Goal: Information Seeking & Learning: Learn about a topic

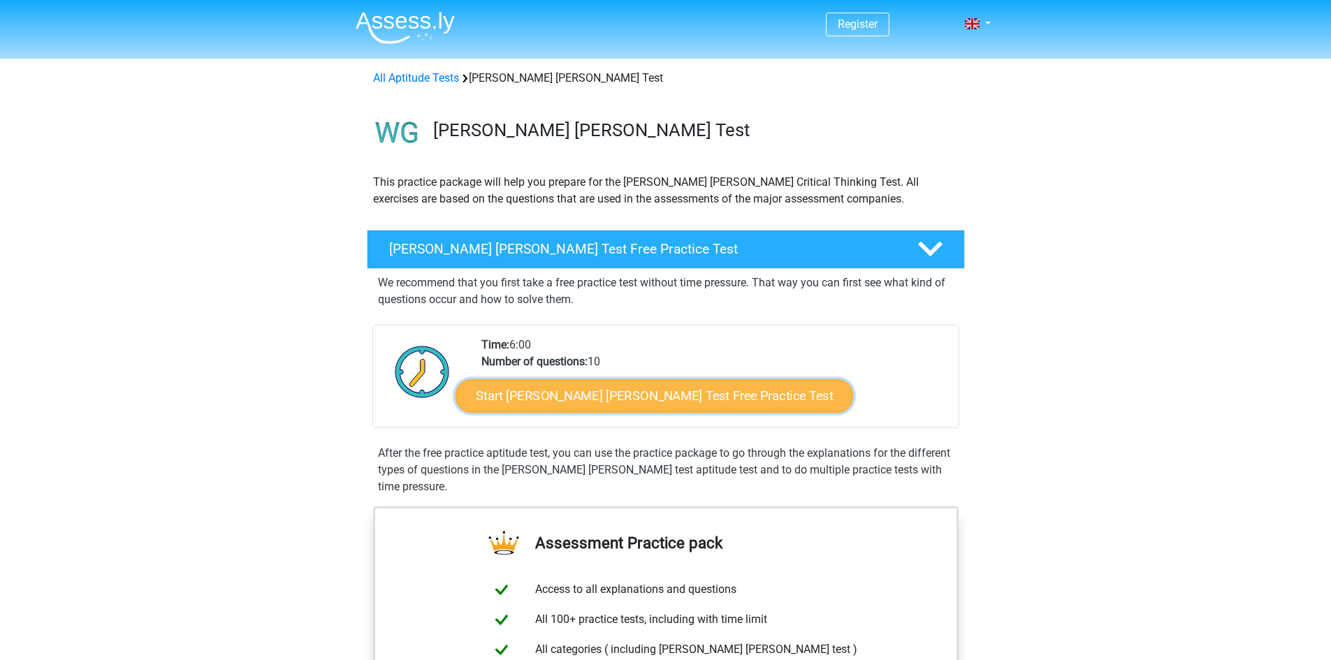
click at [695, 396] on link "Start Watson Glaser Test Free Practice Test" at bounding box center [653, 396] width 397 height 34
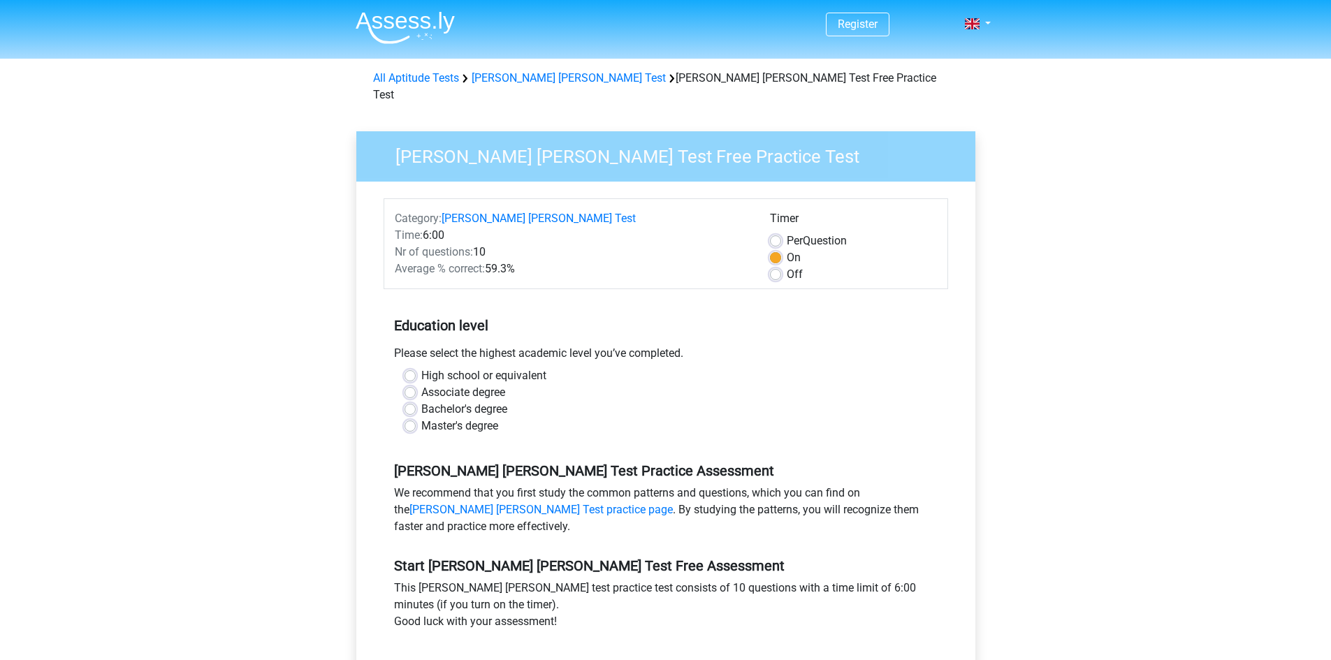
click at [482, 418] on label "Master's degree" at bounding box center [459, 426] width 77 height 17
click at [416, 418] on input "Master's degree" at bounding box center [409, 425] width 11 height 14
radio input "true"
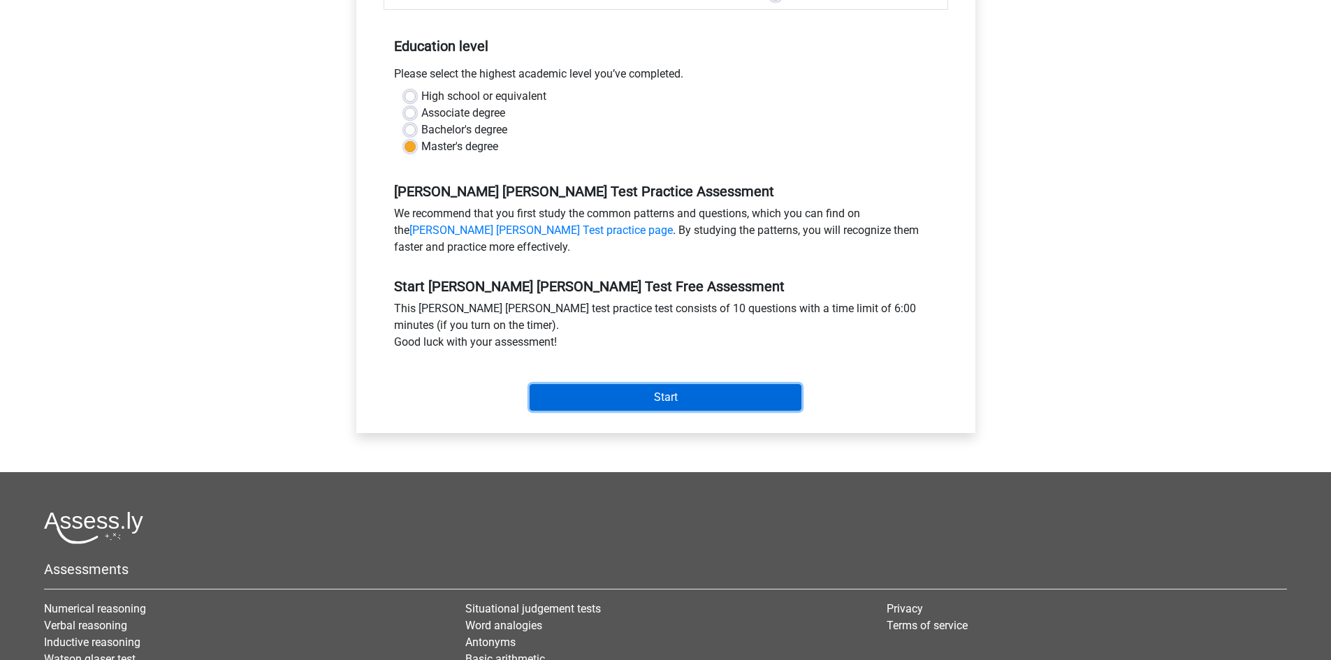
click at [613, 388] on input "Start" at bounding box center [665, 397] width 272 height 27
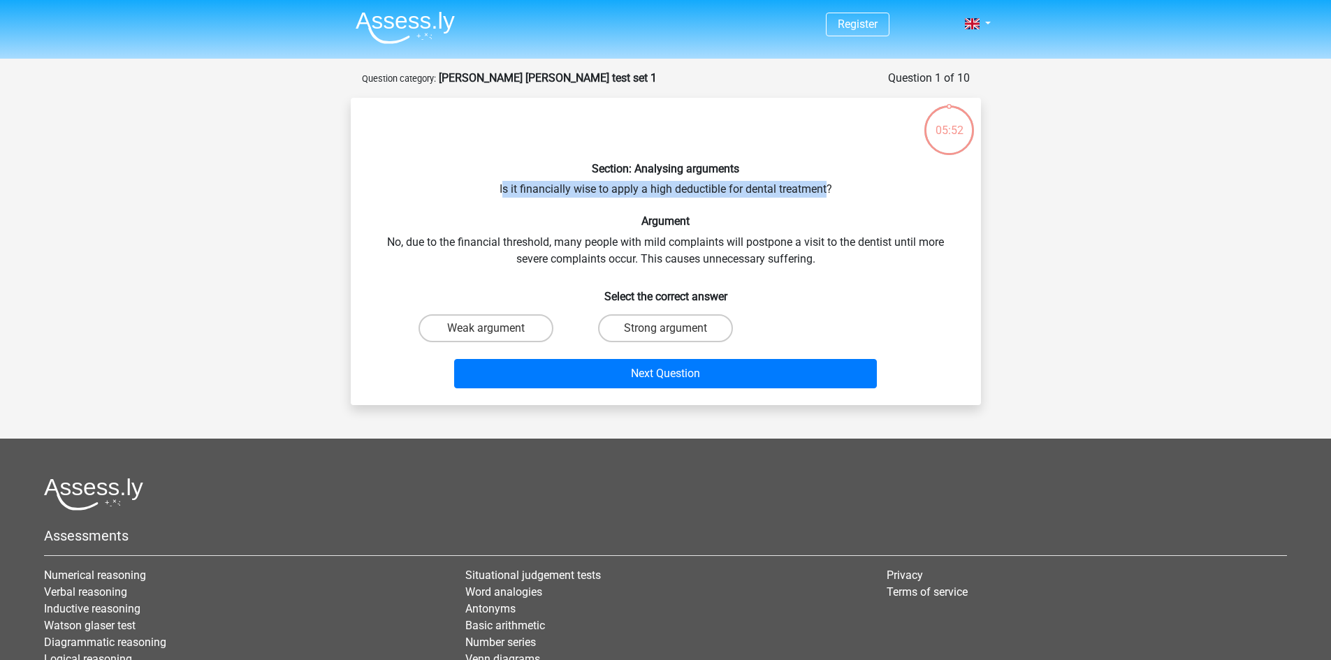
drag, startPoint x: 502, startPoint y: 195, endPoint x: 826, endPoint y: 197, distance: 324.8
click at [826, 197] on div "Section: Analysing arguments Is it financially wise to apply a high deductible …" at bounding box center [665, 251] width 619 height 285
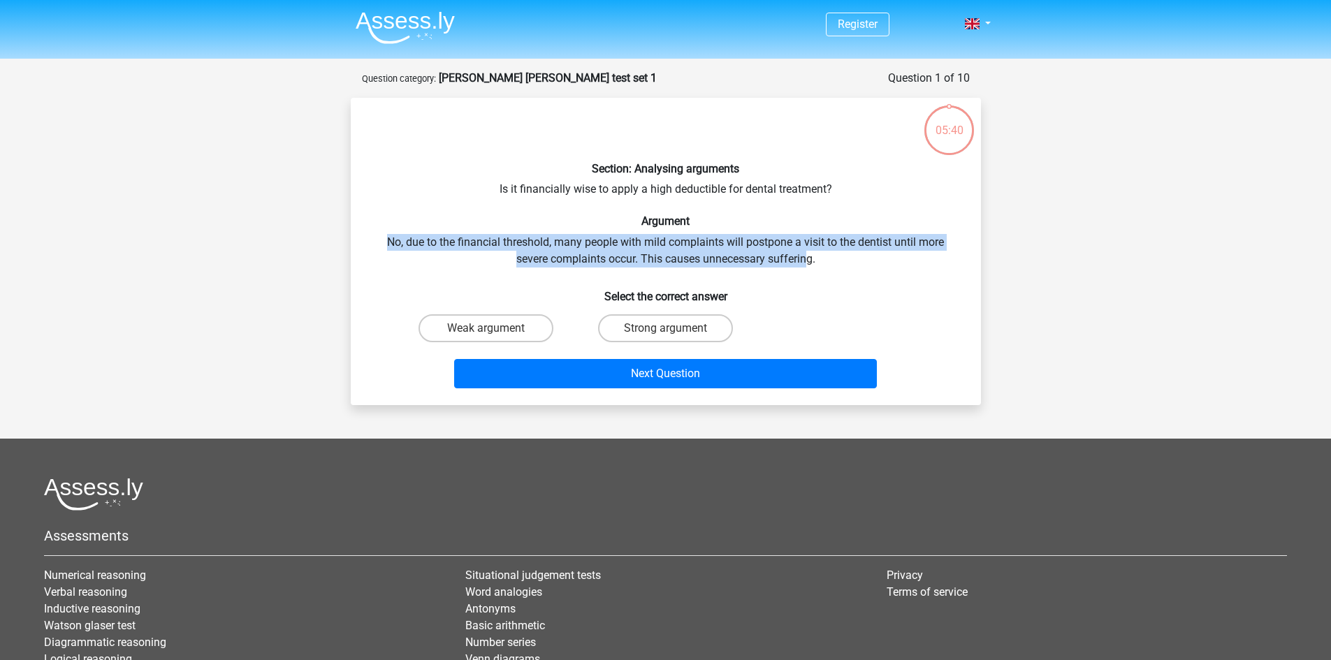
drag, startPoint x: 387, startPoint y: 244, endPoint x: 808, endPoint y: 258, distance: 421.4
click at [808, 258] on div "Section: Analysing arguments Is it financially wise to apply a high deductible …" at bounding box center [665, 251] width 619 height 285
click at [809, 258] on div "Section: Analysing arguments Is it financially wise to apply a high deductible …" at bounding box center [665, 251] width 619 height 285
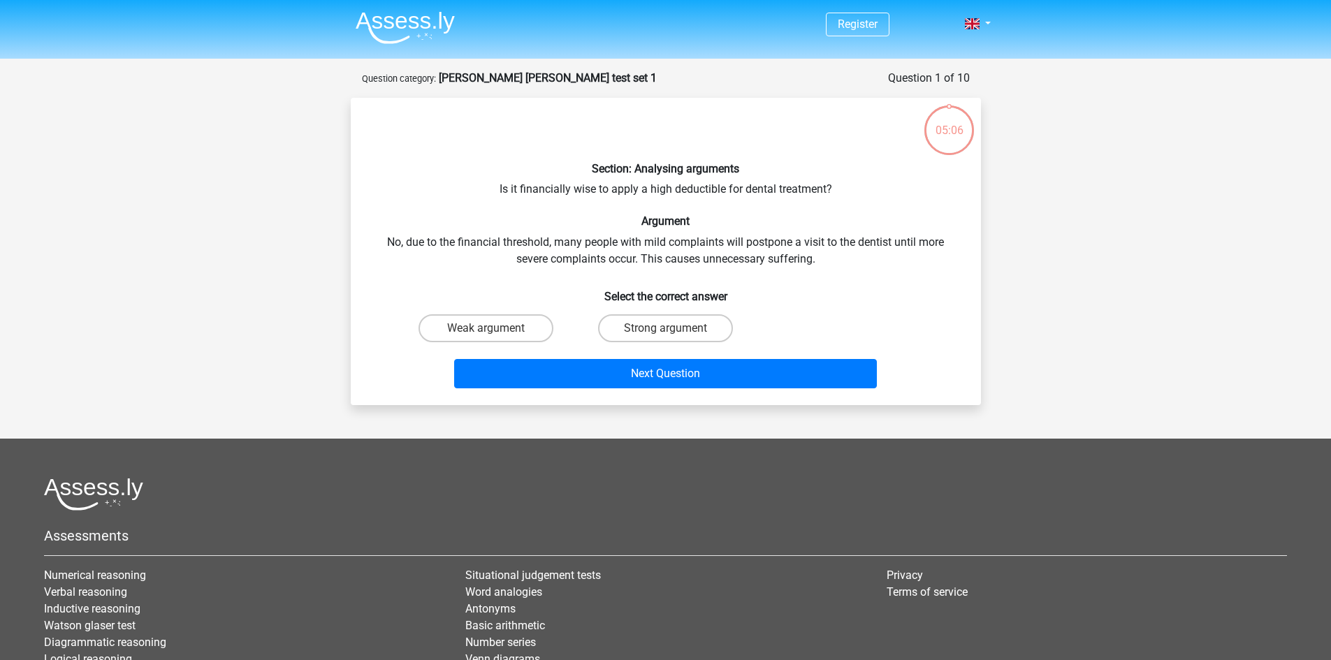
click at [489, 328] on input "Weak argument" at bounding box center [489, 332] width 9 height 9
radio input "true"
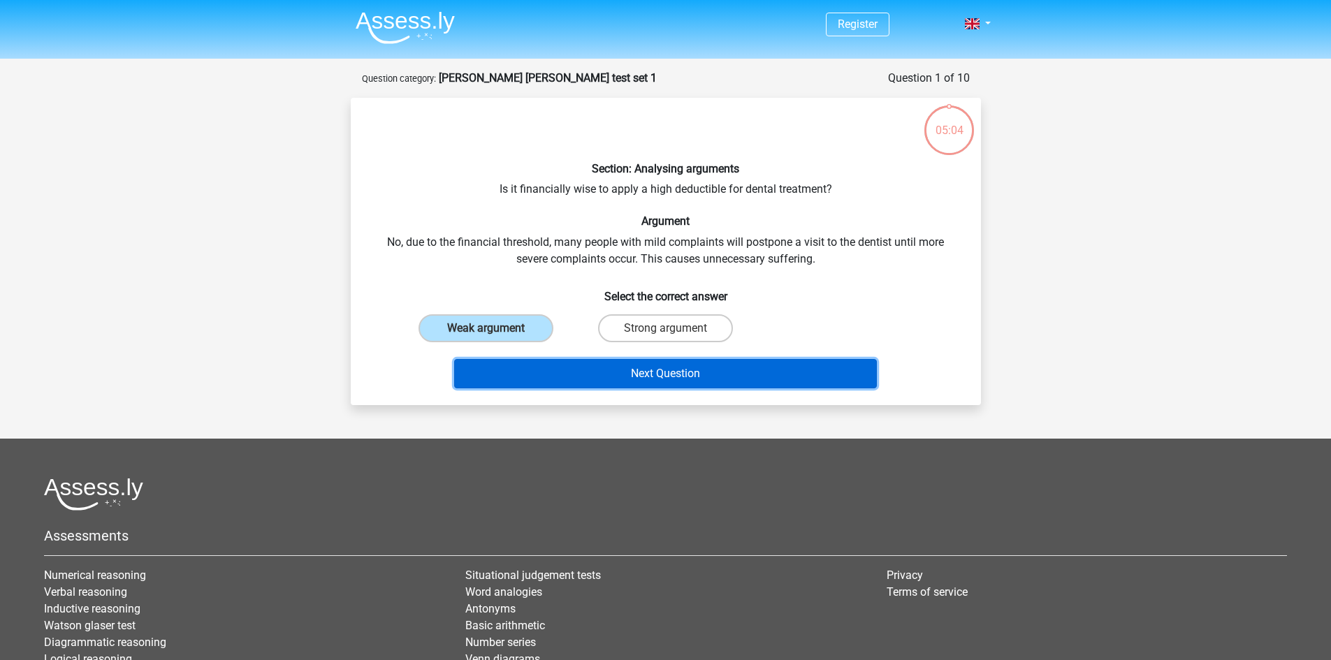
click at [651, 367] on button "Next Question" at bounding box center [665, 373] width 423 height 29
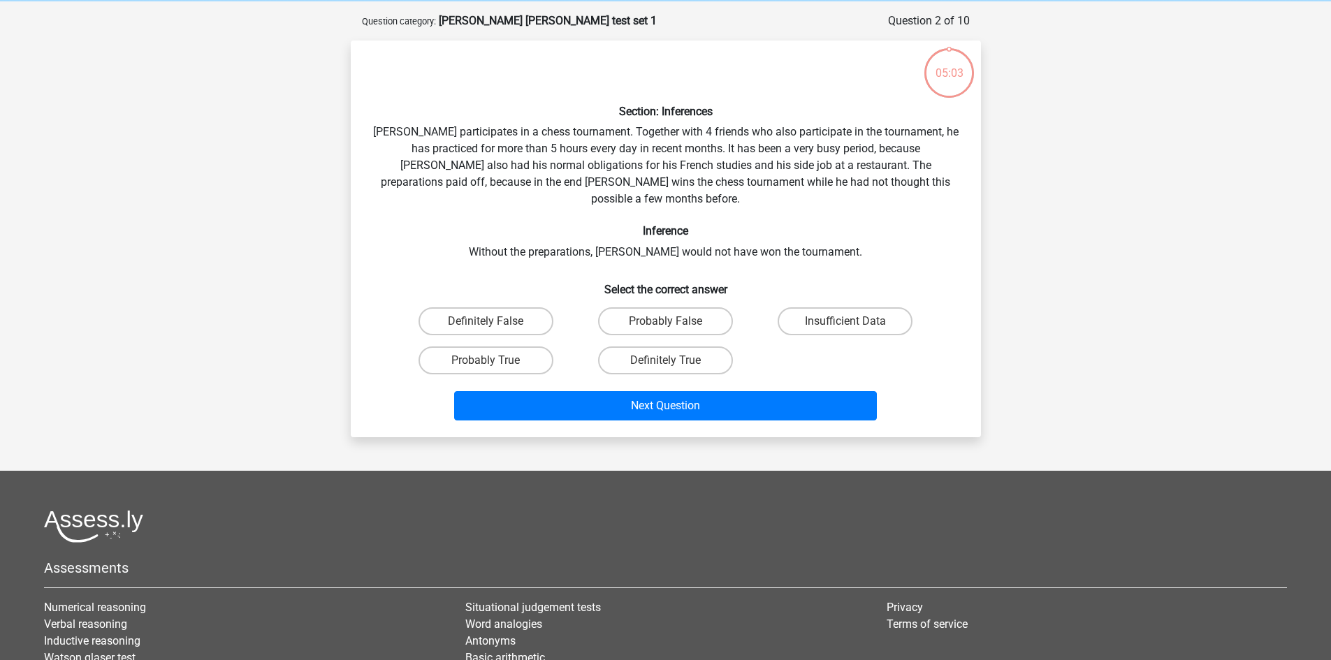
scroll to position [70, 0]
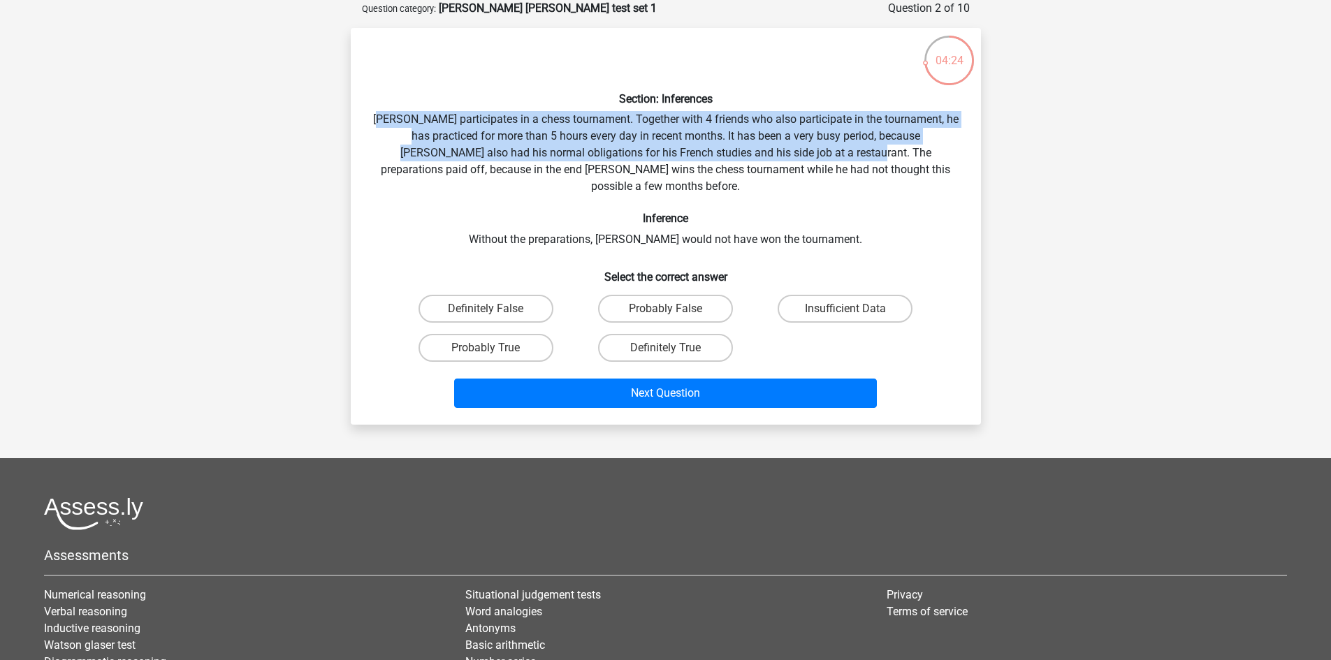
drag, startPoint x: 393, startPoint y: 114, endPoint x: 808, endPoint y: 152, distance: 417.4
click at [808, 152] on div "Section: Inferences Pablo participates in a chess tournament. Together with 4 f…" at bounding box center [665, 226] width 619 height 374
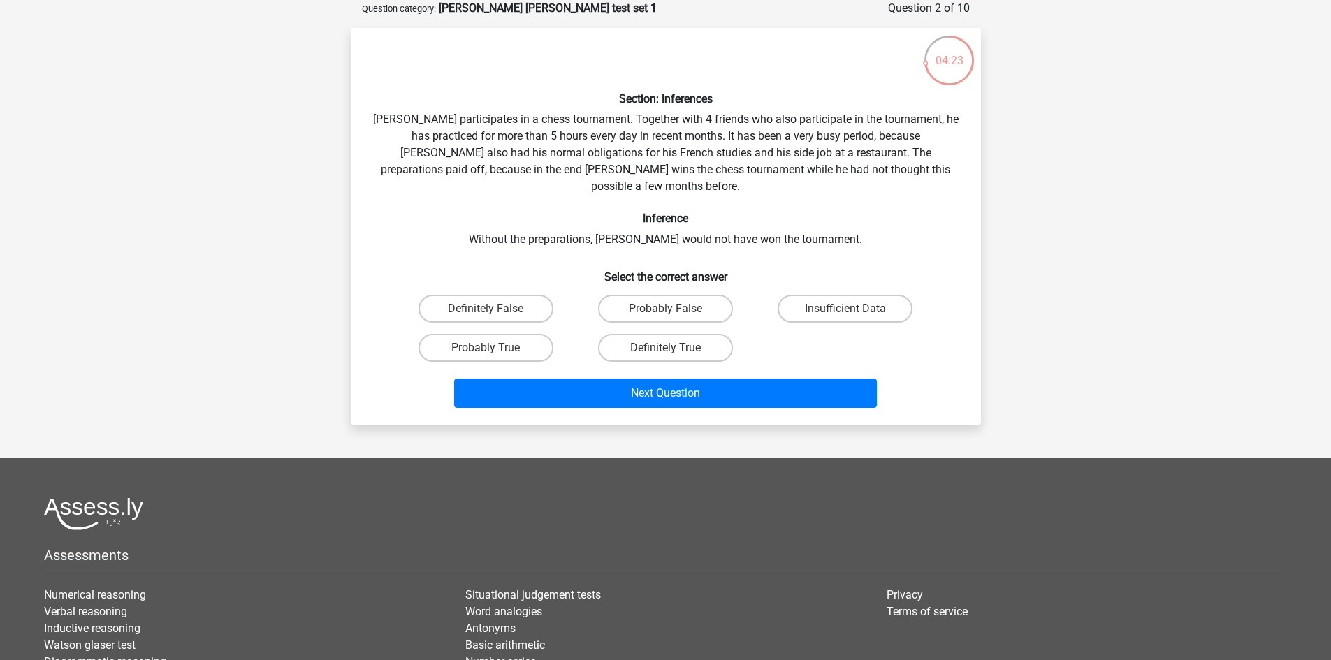
click at [802, 175] on div "Section: Inferences Pablo participates in a chess tournament. Together with 4 f…" at bounding box center [665, 226] width 619 height 374
click at [521, 335] on label "Probably True" at bounding box center [485, 348] width 135 height 28
click at [495, 348] on input "Probably True" at bounding box center [489, 352] width 9 height 9
radio input "true"
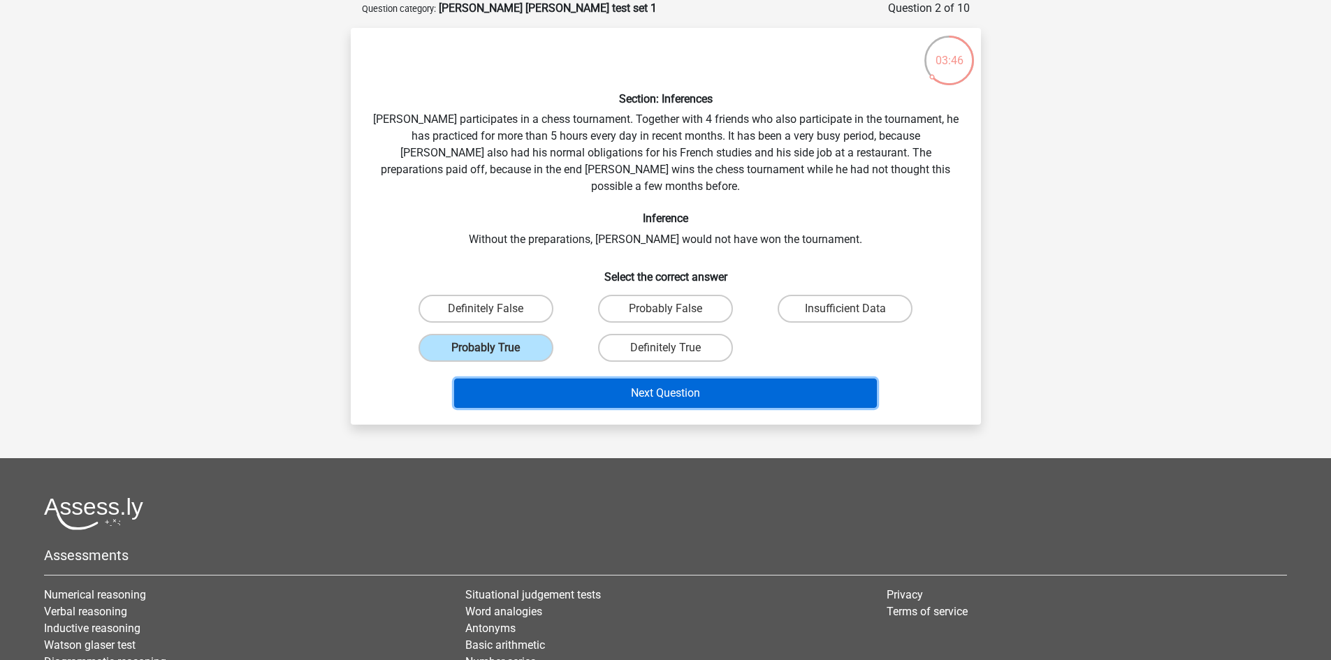
click at [711, 379] on button "Next Question" at bounding box center [665, 393] width 423 height 29
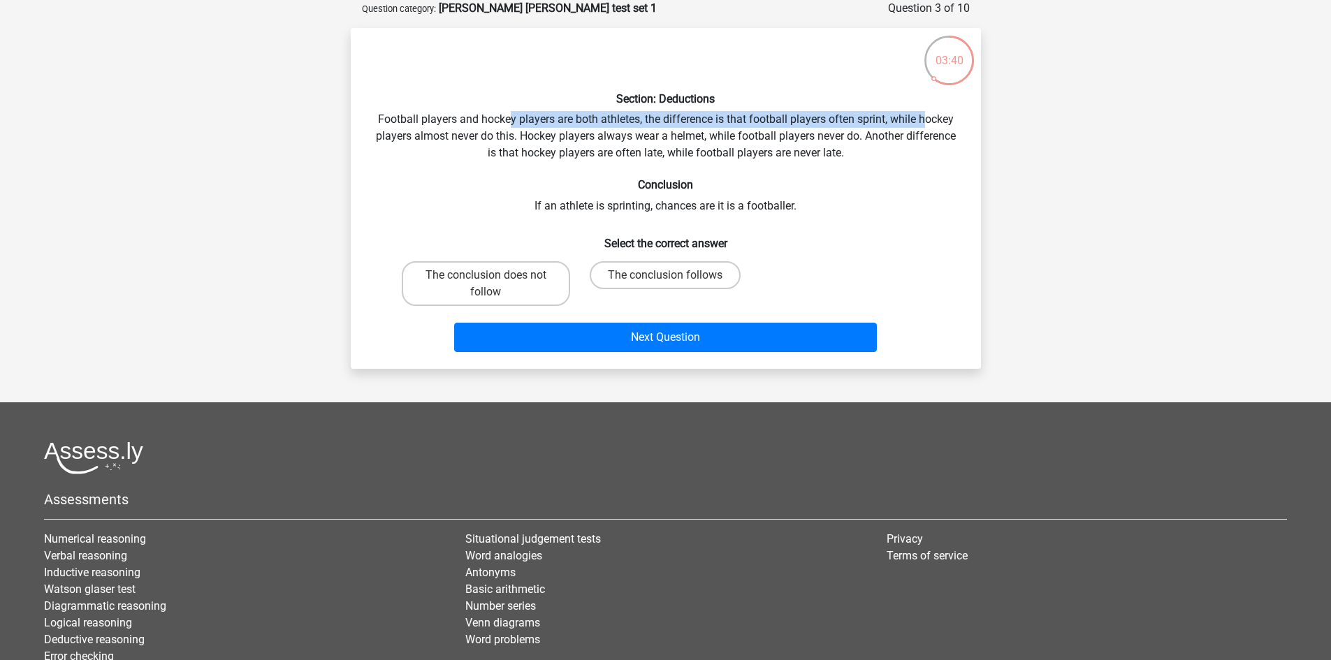
drag, startPoint x: 508, startPoint y: 127, endPoint x: 905, endPoint y: 153, distance: 398.3
click at [923, 119] on div "Section: Deductions Football players and hockey players are both athletes, the …" at bounding box center [665, 198] width 619 height 319
click at [902, 158] on div "Section: Deductions Football players and hockey players are both athletes, the …" at bounding box center [665, 198] width 619 height 319
click at [614, 275] on label "The conclusion follows" at bounding box center [665, 275] width 151 height 28
click at [665, 275] on input "The conclusion follows" at bounding box center [669, 279] width 9 height 9
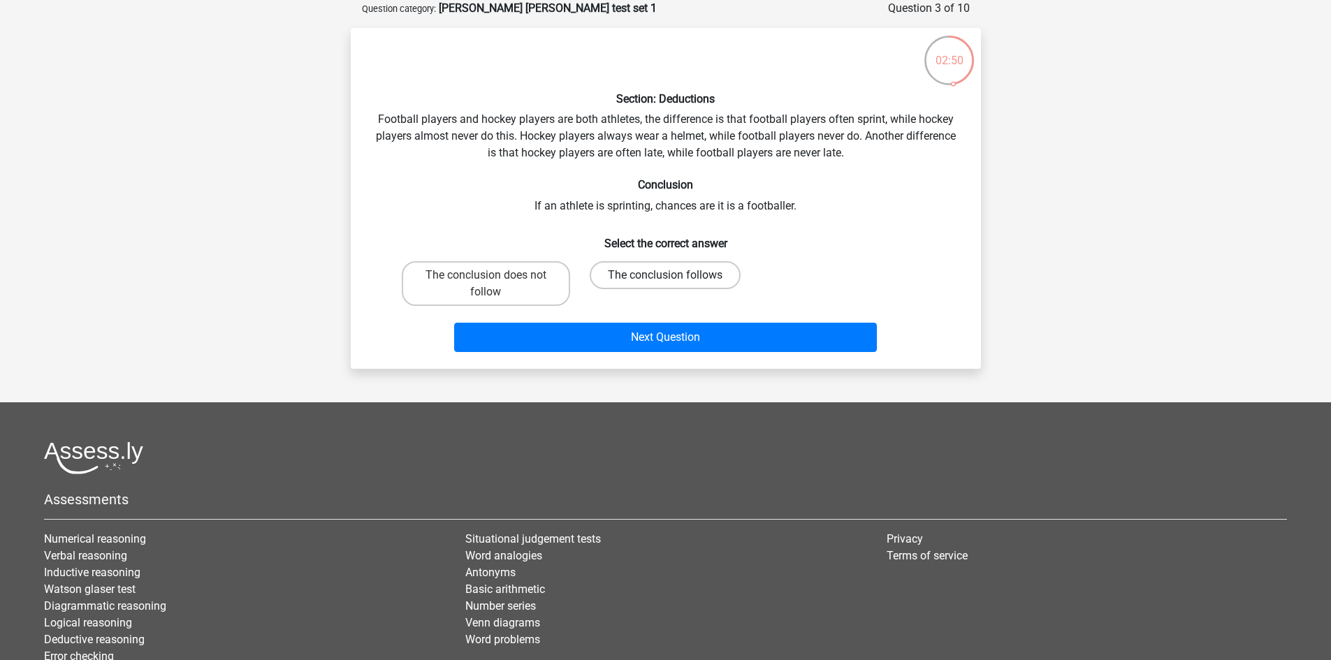
radio input "true"
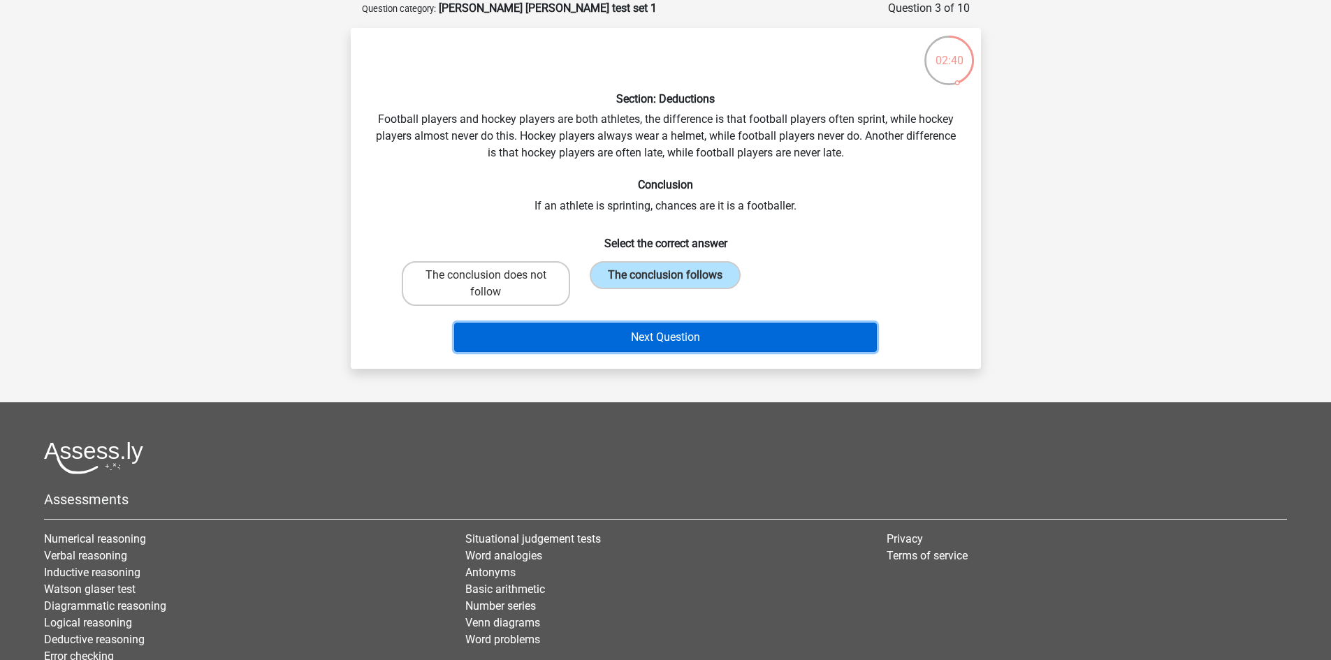
click at [656, 339] on button "Next Question" at bounding box center [665, 337] width 423 height 29
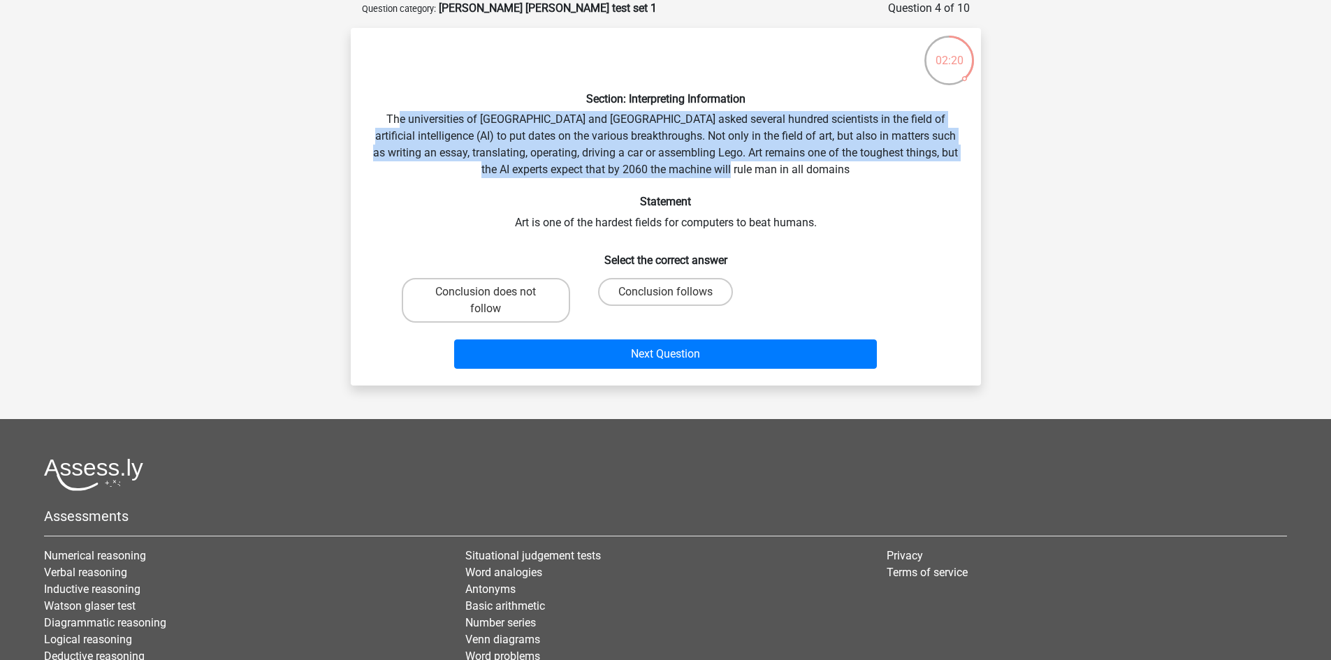
drag, startPoint x: 409, startPoint y: 124, endPoint x: 844, endPoint y: 166, distance: 436.5
click at [844, 166] on div "Section: Interpreting Information The universities of Oxford and Yale asked sev…" at bounding box center [665, 206] width 619 height 335
click at [844, 169] on div "Section: Interpreting Information The universities of Oxford and Yale asked sev…" at bounding box center [665, 206] width 619 height 335
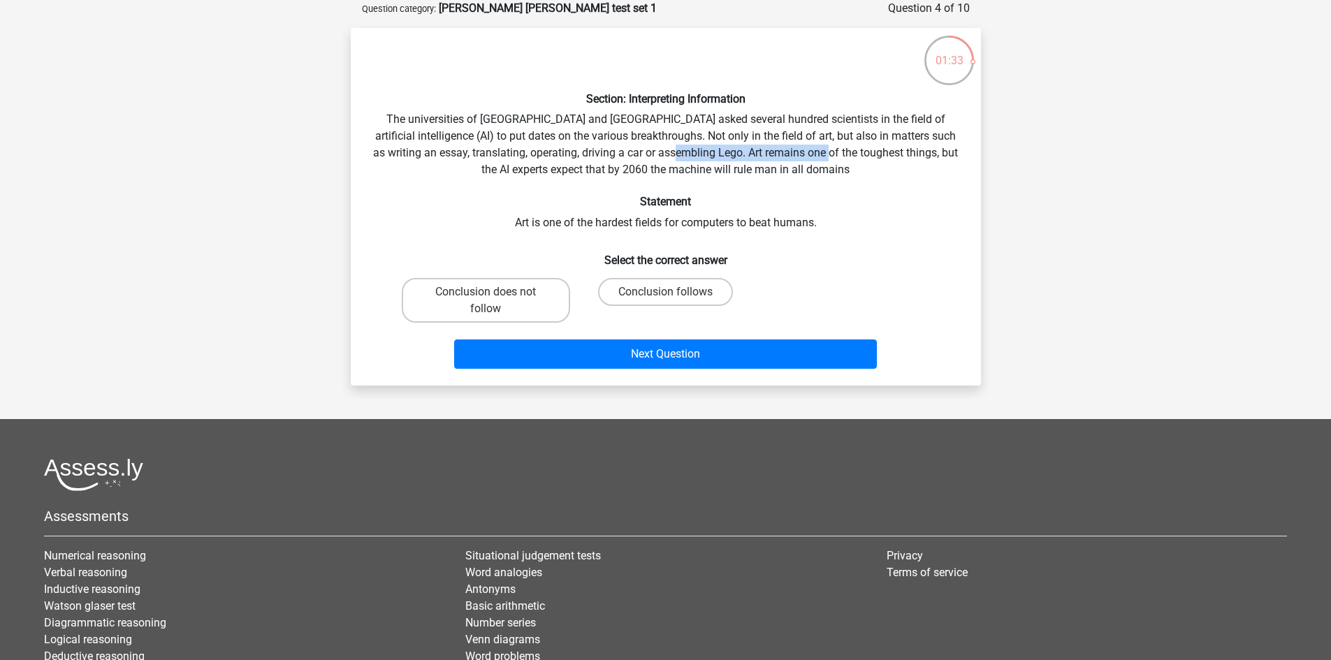
drag, startPoint x: 712, startPoint y: 150, endPoint x: 861, endPoint y: 150, distance: 148.1
click at [861, 150] on div "Section: Interpreting Information The universities of Oxford and Yale asked sev…" at bounding box center [665, 206] width 619 height 335
click at [642, 295] on label "Conclusion follows" at bounding box center [665, 292] width 135 height 28
click at [665, 295] on input "Conclusion follows" at bounding box center [669, 296] width 9 height 9
radio input "true"
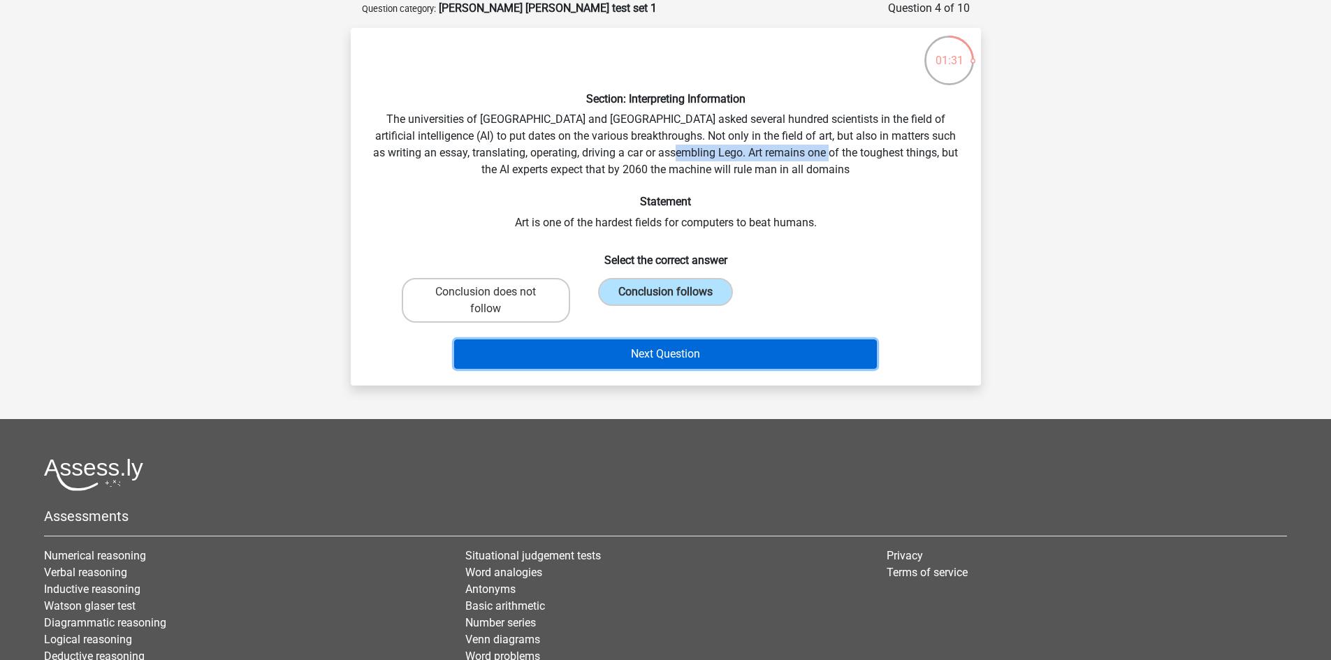
click at [674, 355] on button "Next Question" at bounding box center [665, 353] width 423 height 29
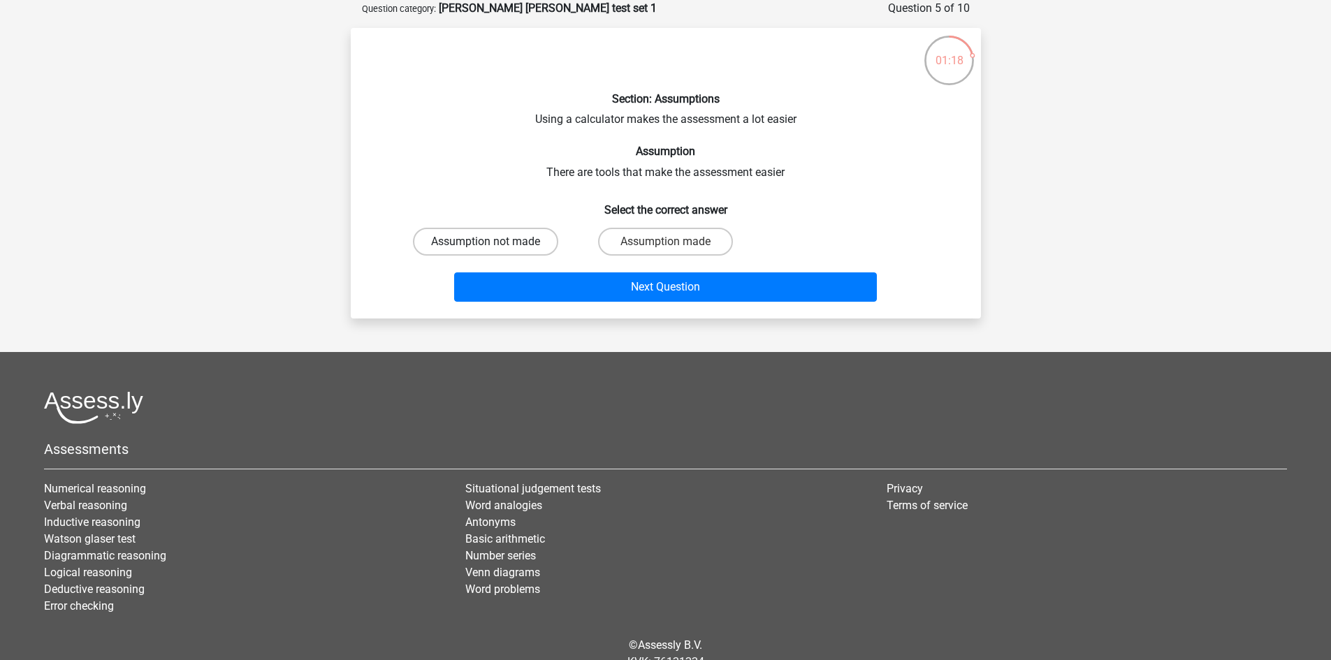
click at [534, 250] on label "Assumption not made" at bounding box center [485, 242] width 145 height 28
click at [495, 250] on input "Assumption not made" at bounding box center [489, 246] width 9 height 9
radio input "true"
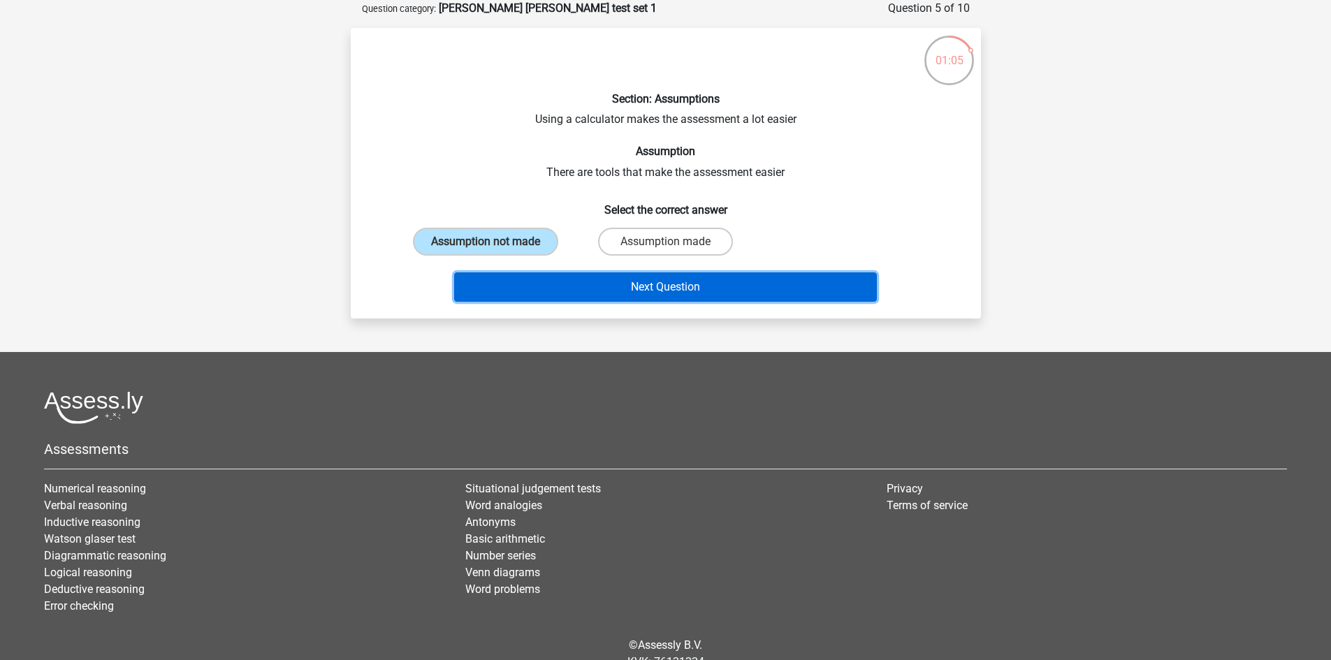
click at [661, 288] on button "Next Question" at bounding box center [665, 286] width 423 height 29
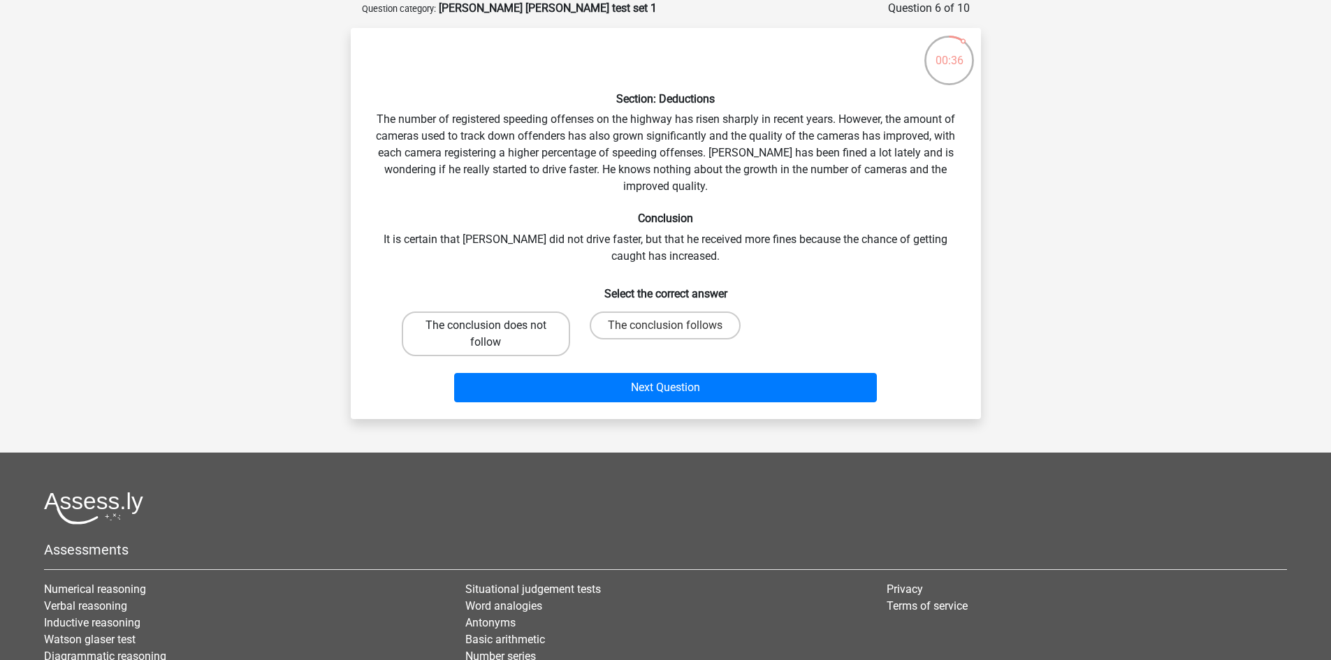
drag, startPoint x: 409, startPoint y: 338, endPoint x: 496, endPoint y: 334, distance: 86.7
click at [412, 338] on label "The conclusion does not follow" at bounding box center [486, 334] width 168 height 45
click at [485, 335] on input "The conclusion does not follow" at bounding box center [489, 329] width 9 height 9
radio input "true"
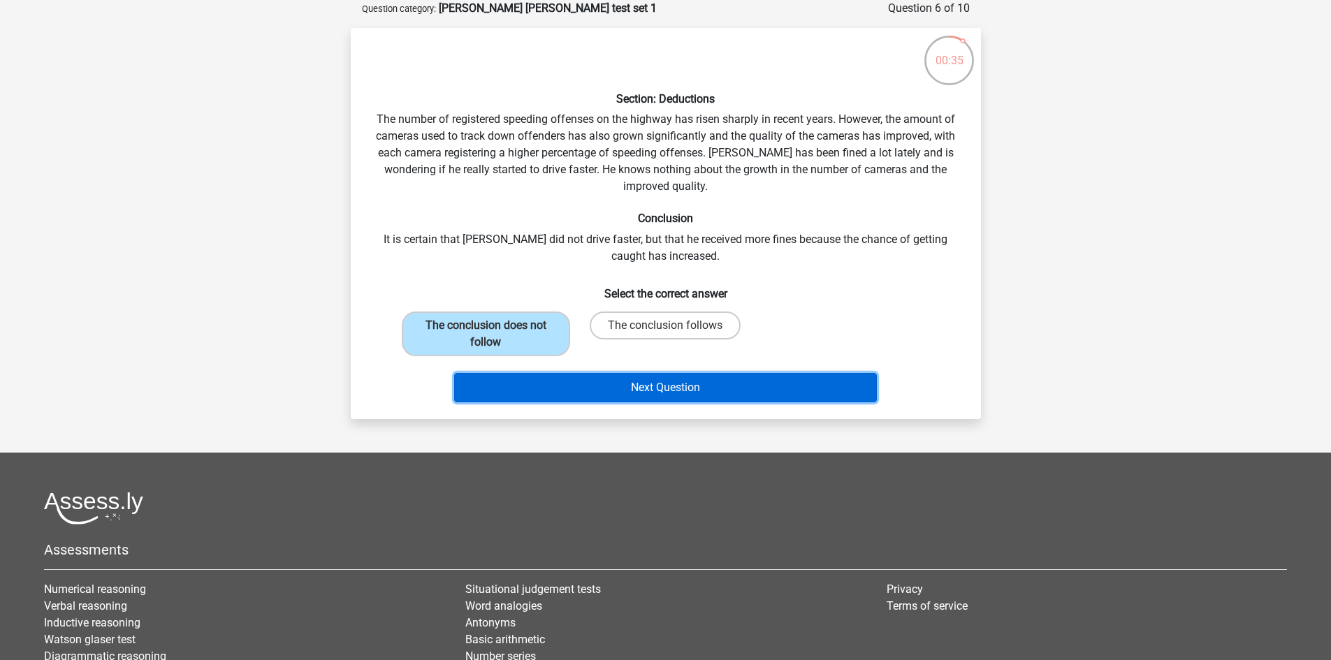
click at [634, 388] on button "Next Question" at bounding box center [665, 387] width 423 height 29
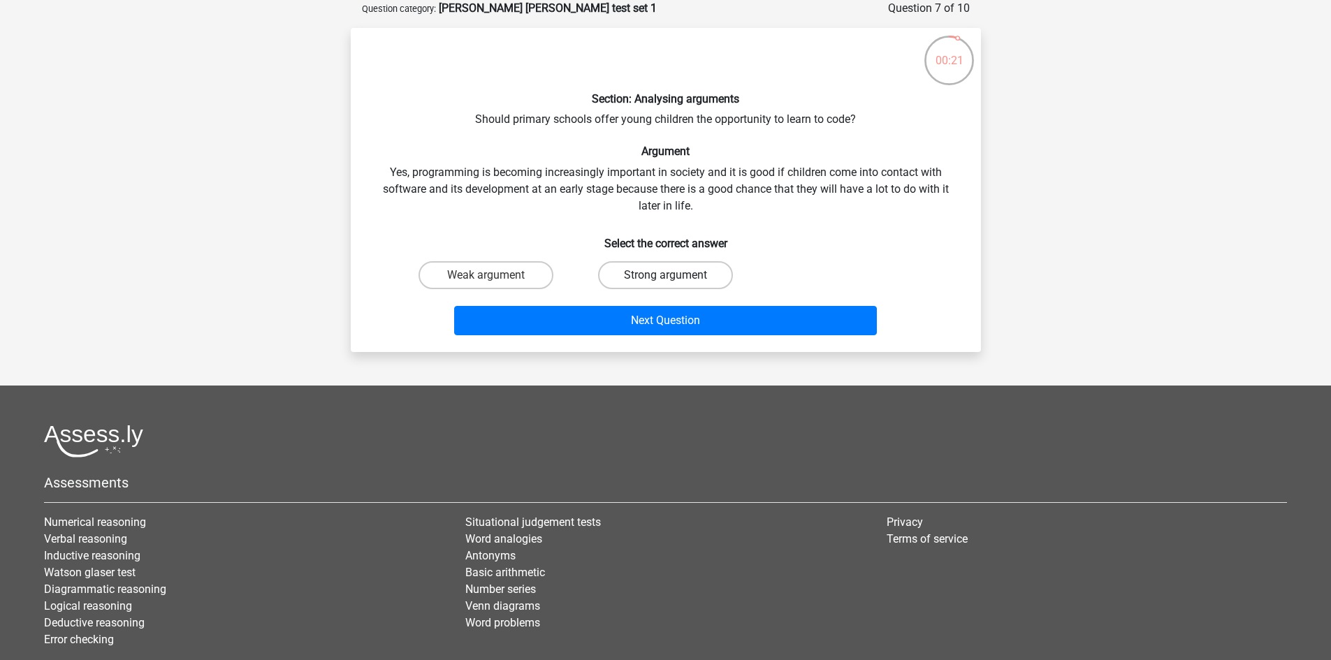
click at [698, 279] on label "Strong argument" at bounding box center [665, 275] width 135 height 28
click at [674, 279] on input "Strong argument" at bounding box center [669, 279] width 9 height 9
radio input "true"
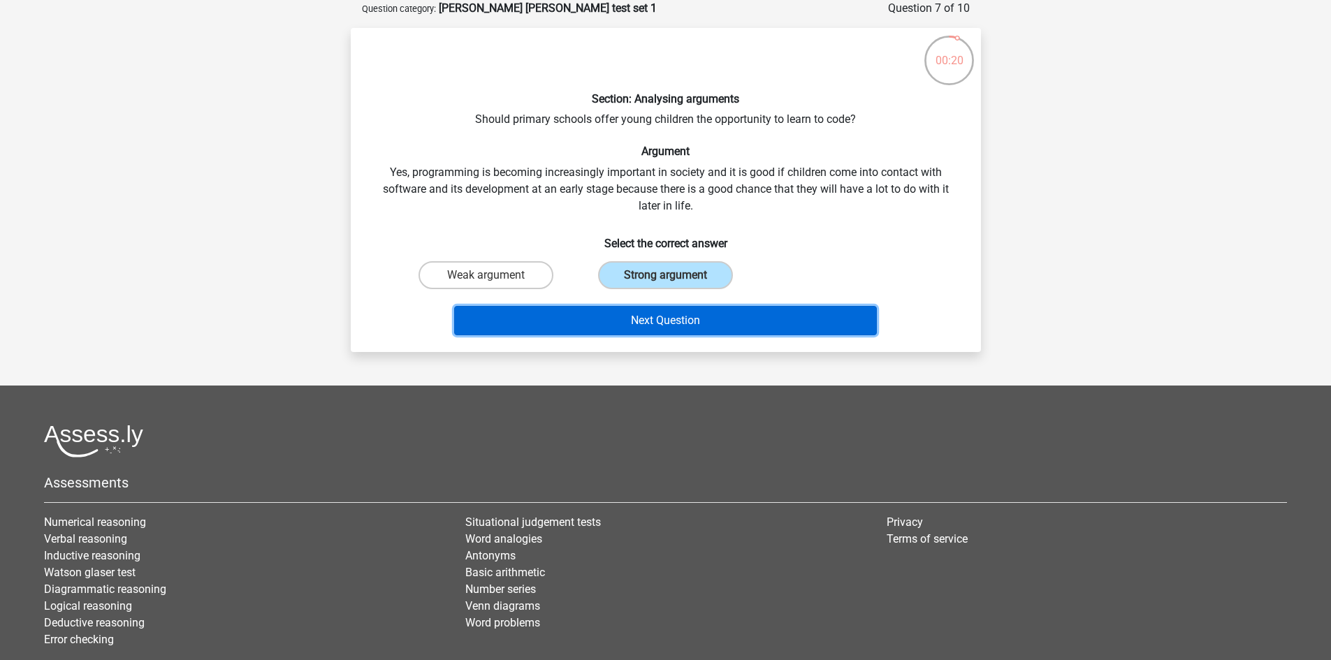
click at [712, 318] on button "Next Question" at bounding box center [665, 320] width 423 height 29
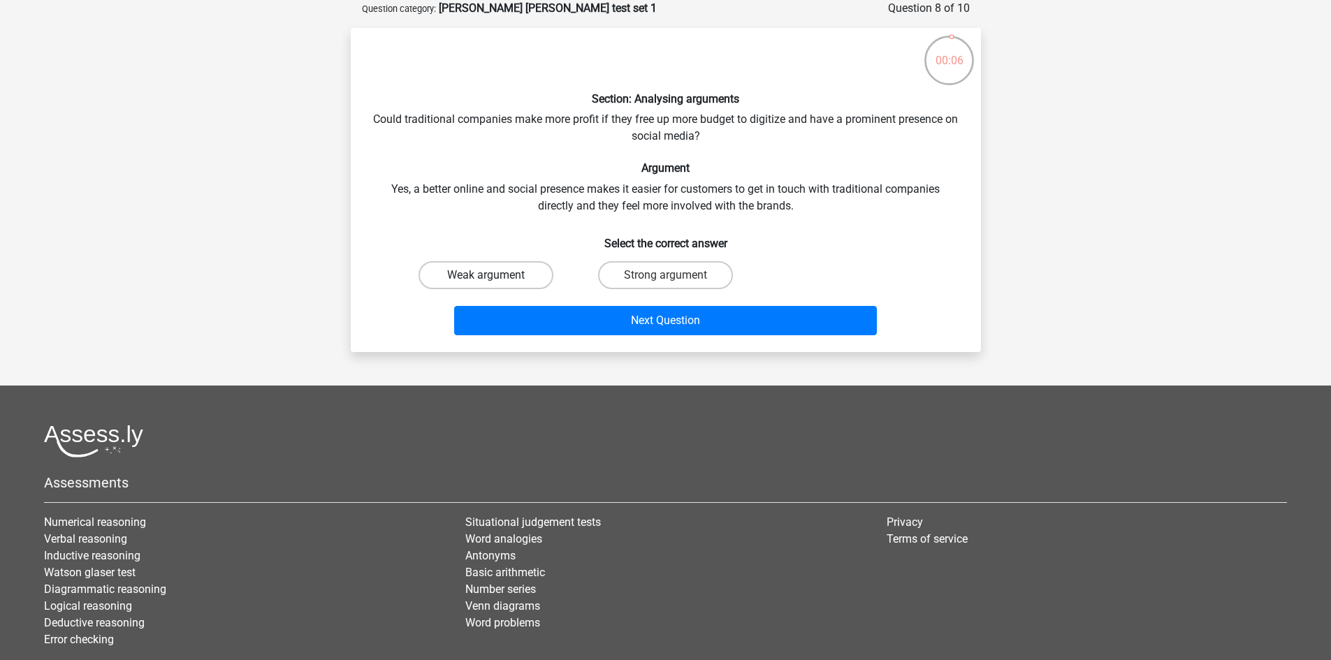
click at [524, 279] on label "Weak argument" at bounding box center [485, 275] width 135 height 28
click at [495, 279] on input "Weak argument" at bounding box center [489, 279] width 9 height 9
radio input "true"
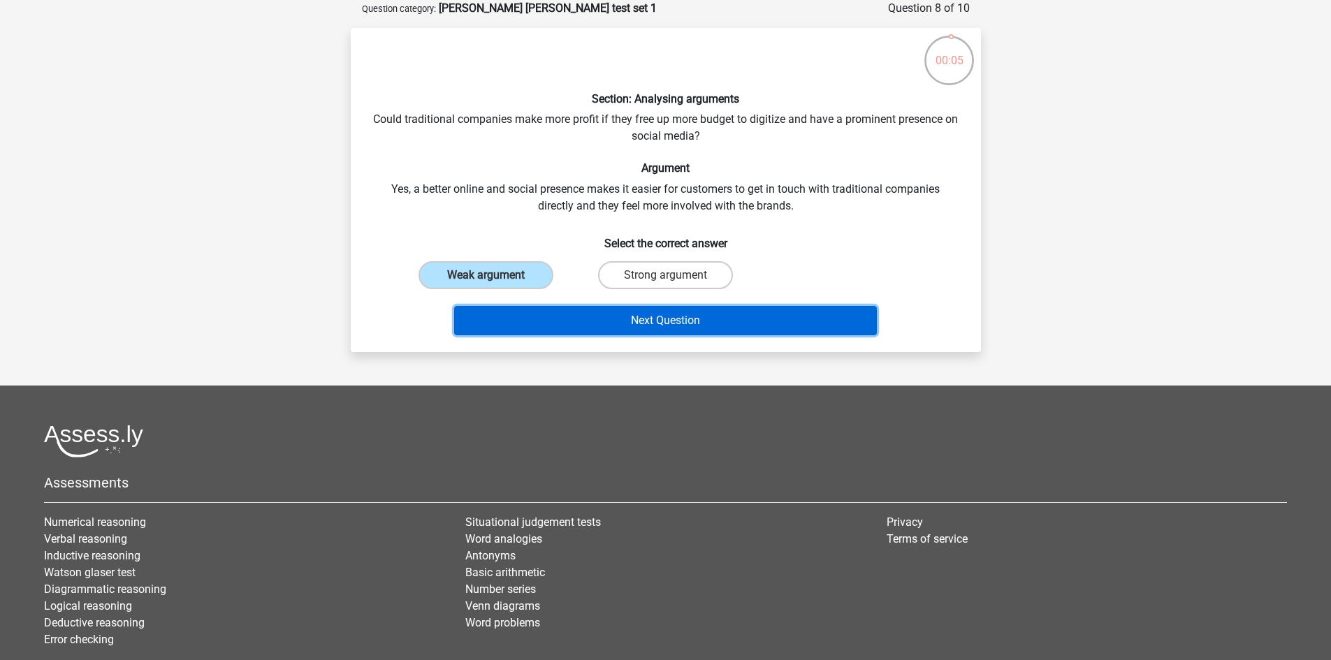
click at [623, 315] on button "Next Question" at bounding box center [665, 320] width 423 height 29
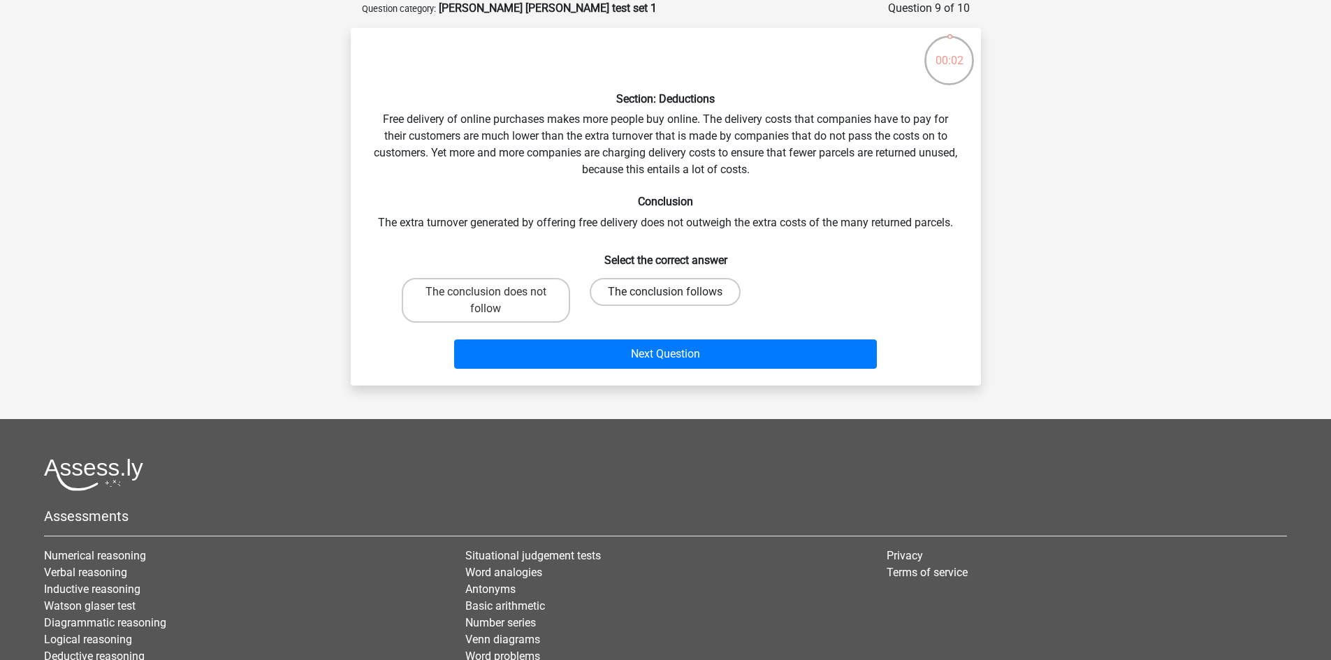
click at [719, 289] on label "The conclusion follows" at bounding box center [665, 292] width 151 height 28
click at [674, 292] on input "The conclusion follows" at bounding box center [669, 296] width 9 height 9
radio input "true"
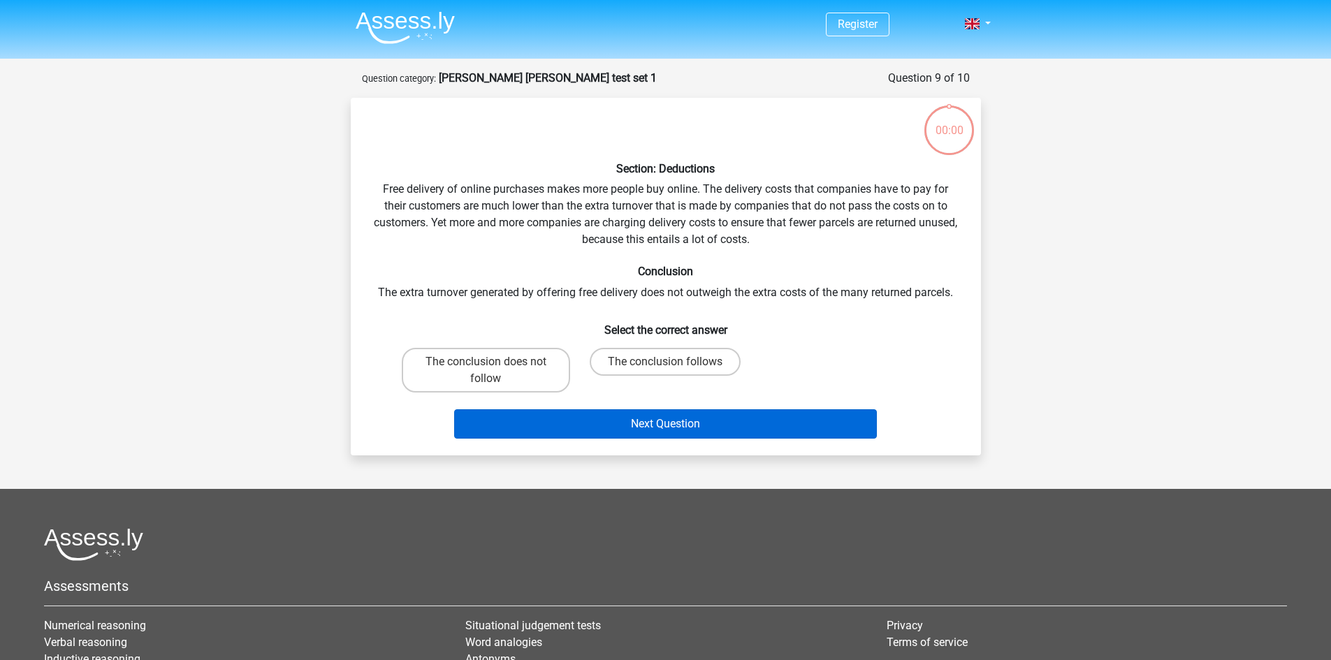
scroll to position [70, 0]
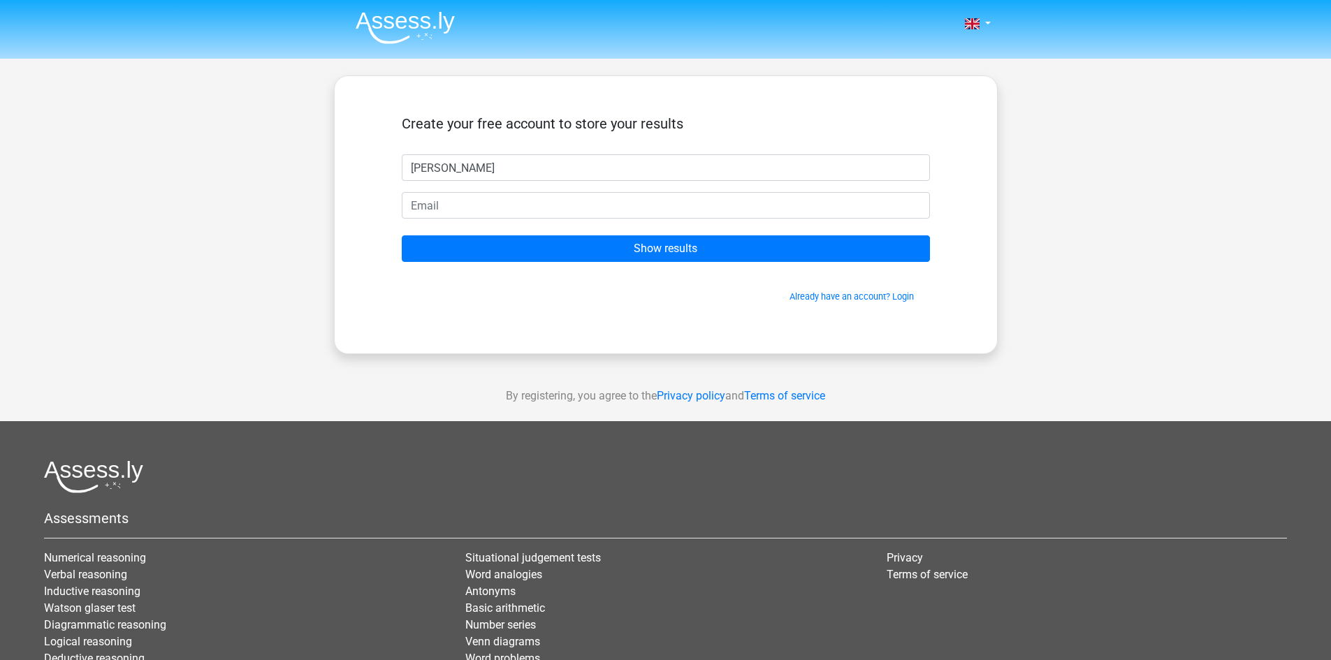
type input "[PERSON_NAME]"
type input "[EMAIL_ADDRESS][DOMAIN_NAME]"
click at [703, 233] on form "Create your free account to store your results [PERSON_NAME] [EMAIL_ADDRESS][DO…" at bounding box center [666, 209] width 528 height 188
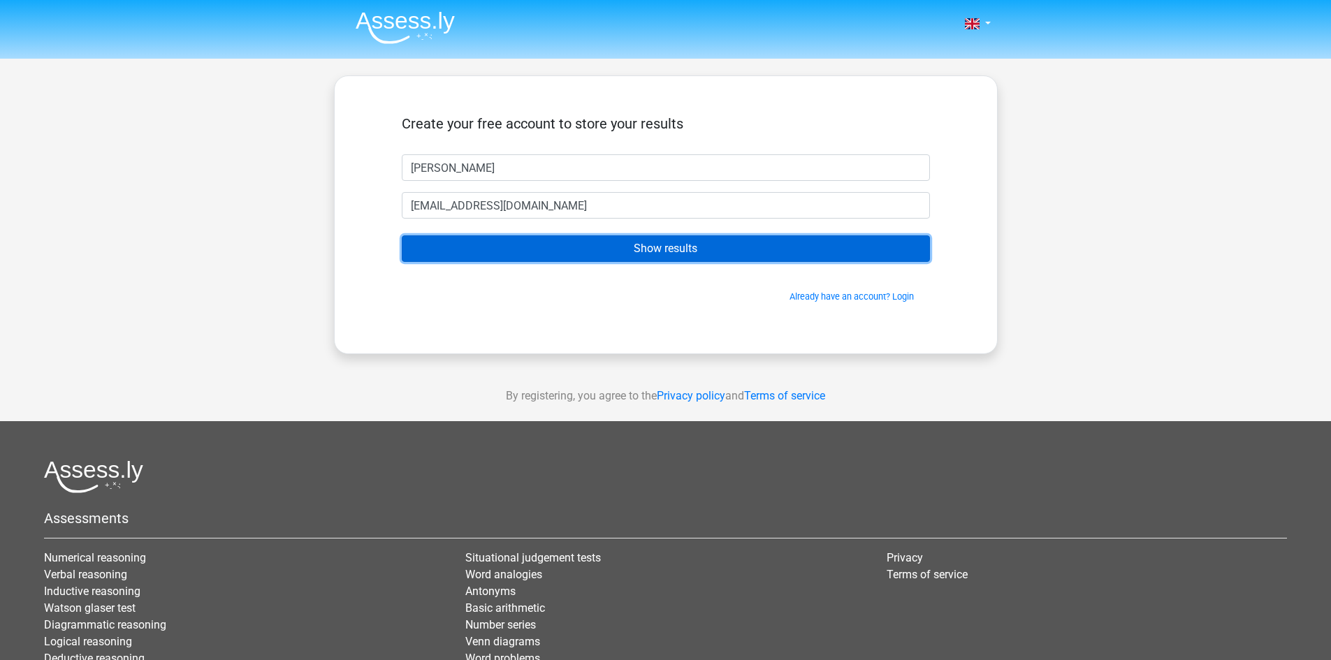
click at [698, 247] on input "Show results" at bounding box center [666, 248] width 528 height 27
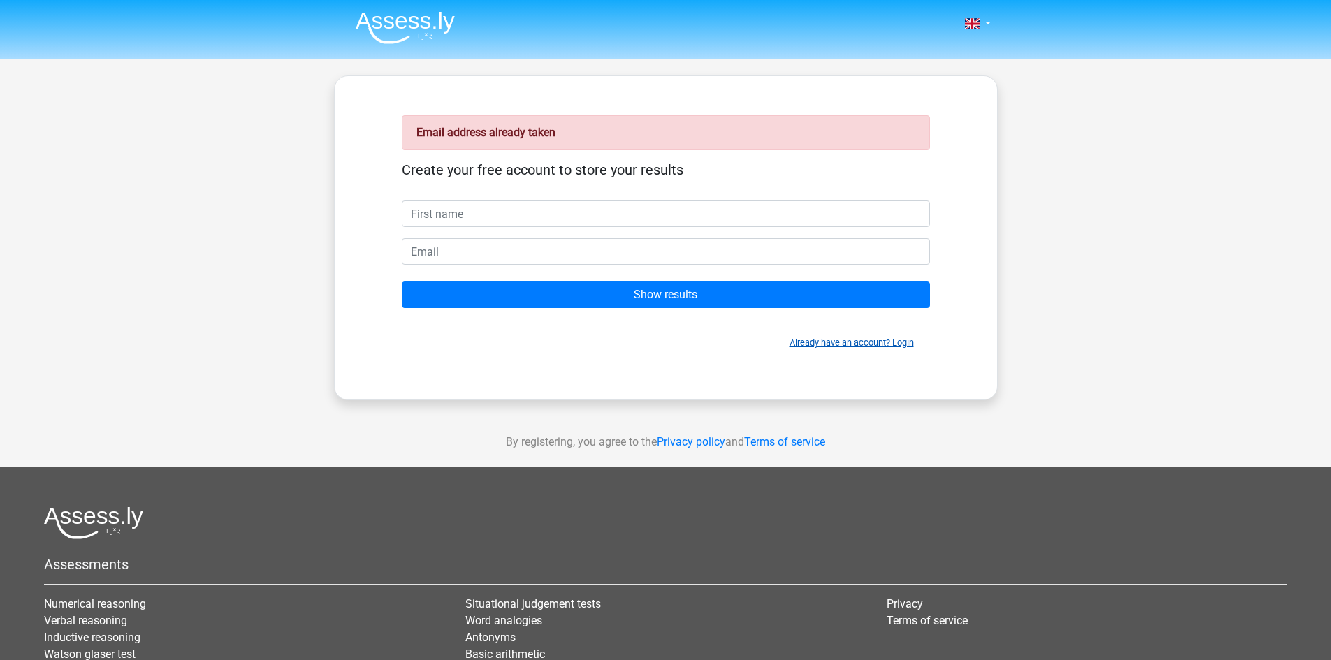
click at [805, 339] on link "Already have an account? Login" at bounding box center [851, 342] width 124 height 10
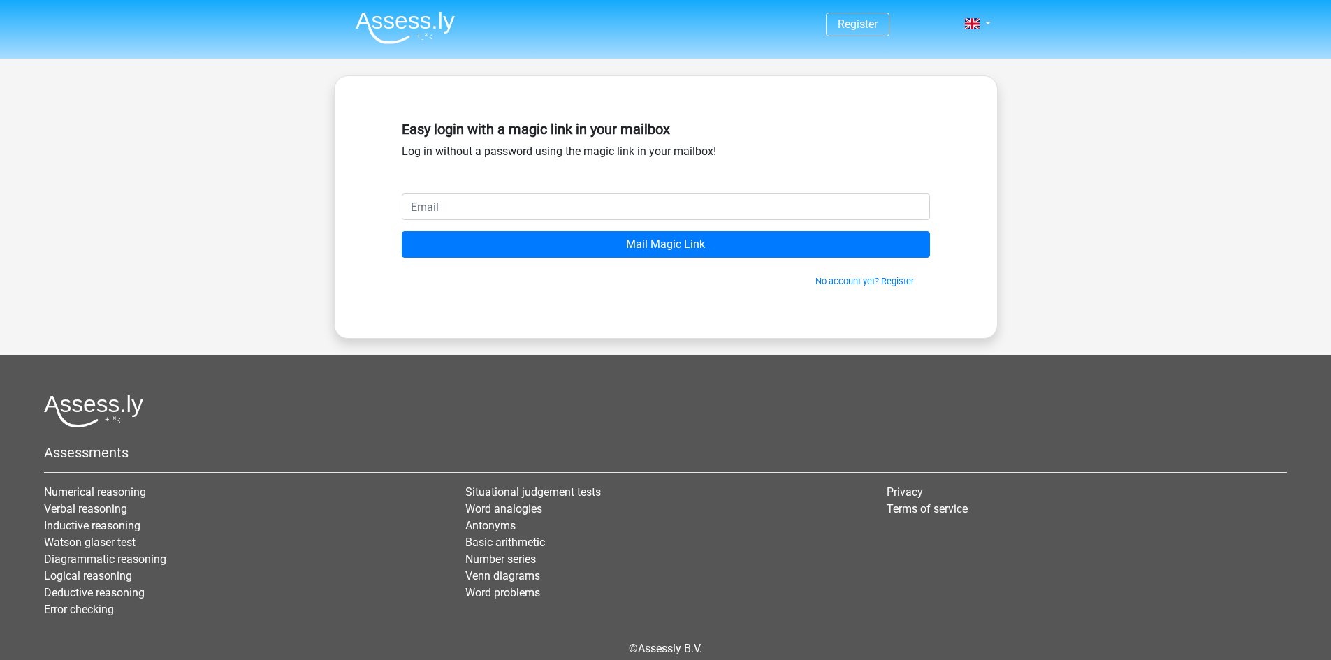
click at [618, 198] on input "email" at bounding box center [666, 206] width 528 height 27
type input "samkroll79@gmail.com"
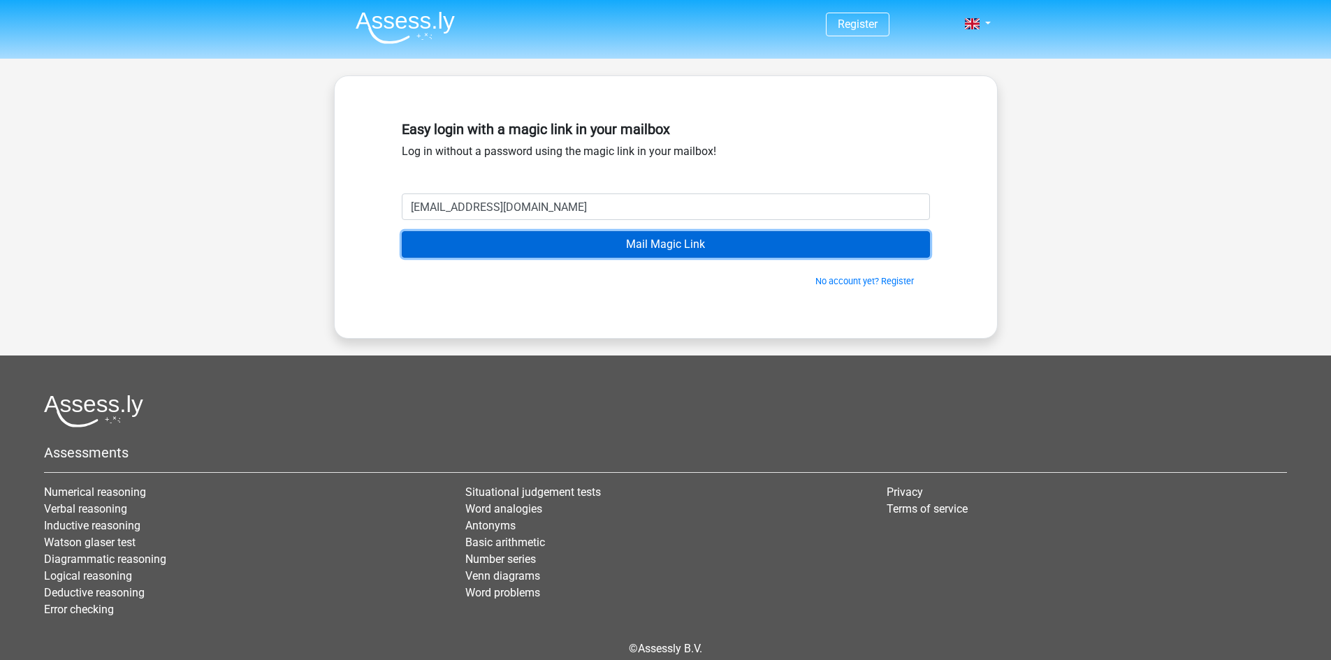
click at [657, 239] on input "Mail Magic Link" at bounding box center [666, 244] width 528 height 27
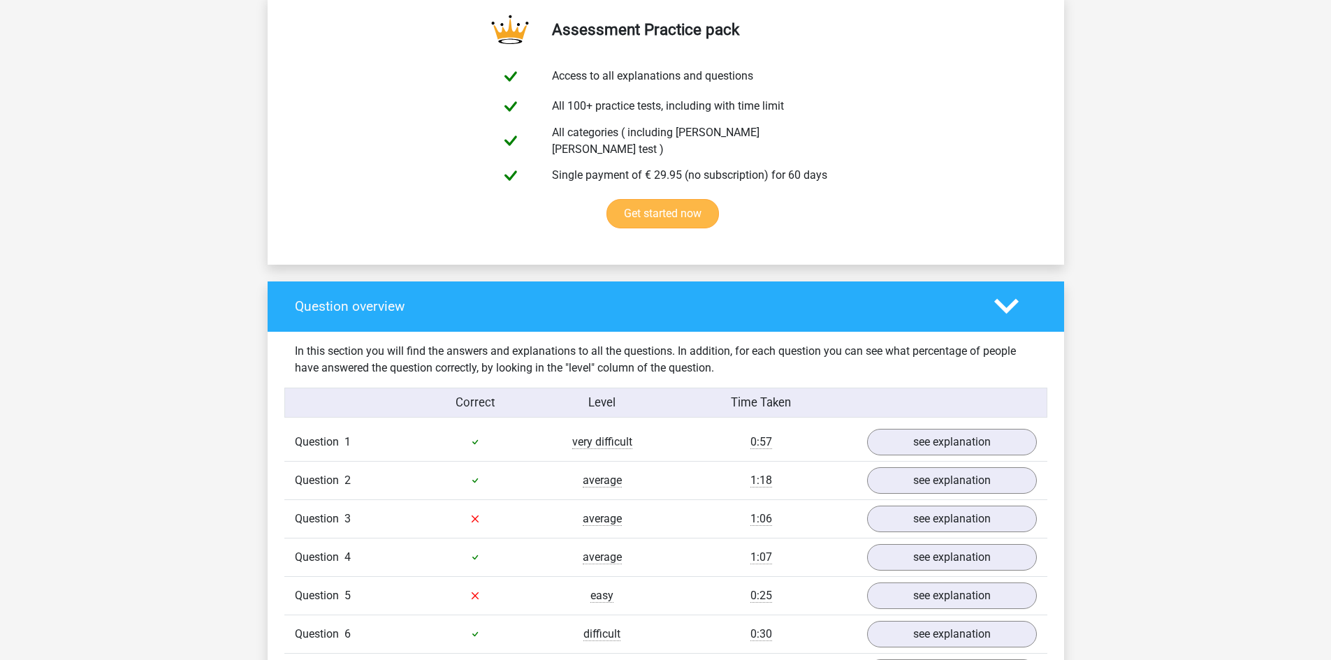
scroll to position [1118, 0]
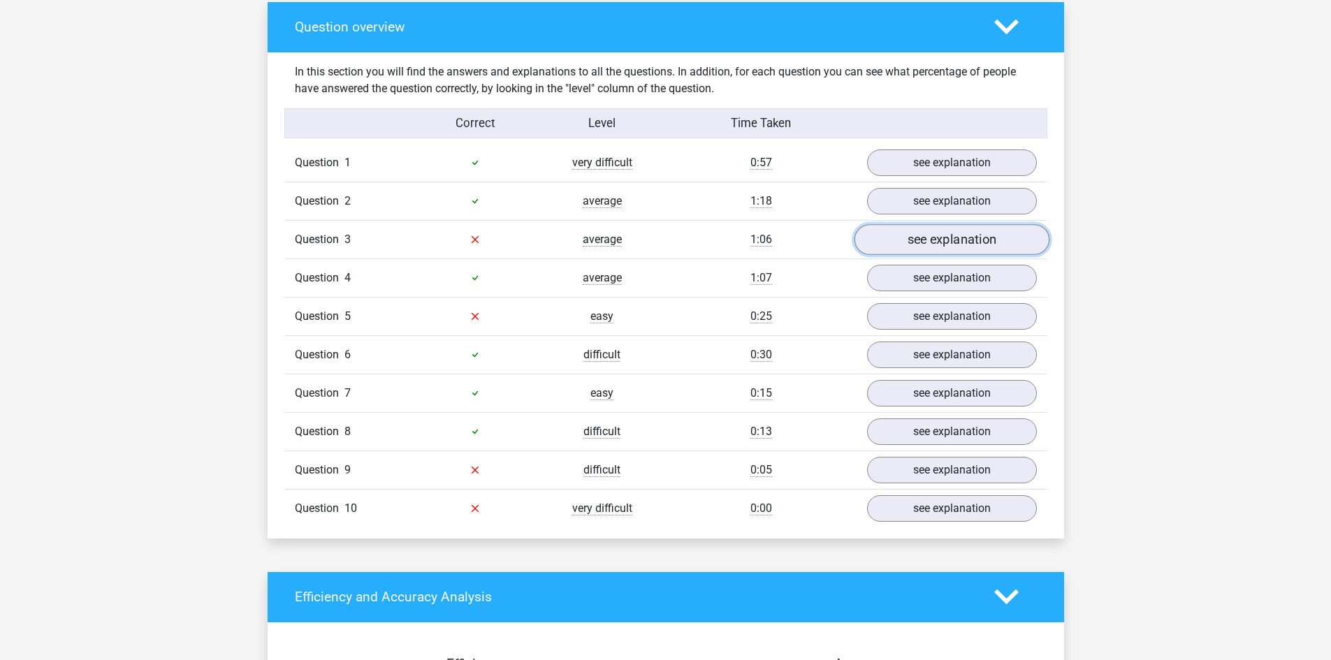
click at [956, 235] on link "see explanation" at bounding box center [951, 239] width 195 height 31
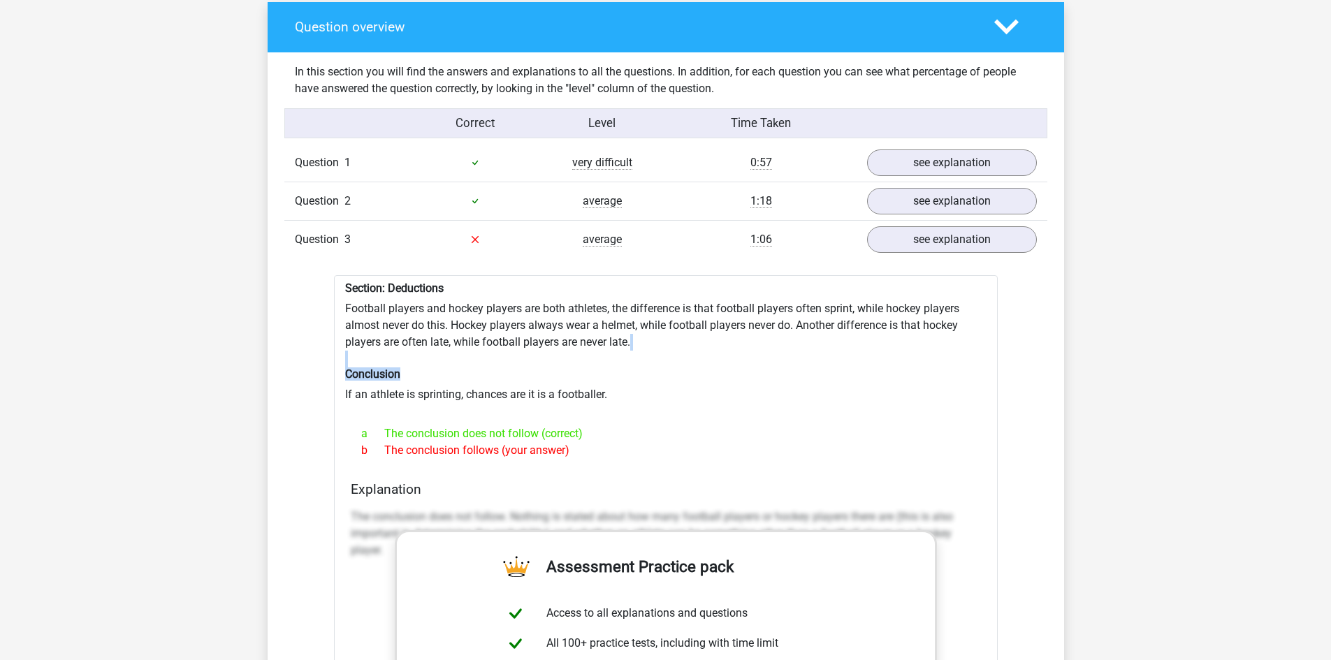
drag, startPoint x: 596, startPoint y: 347, endPoint x: 594, endPoint y: 366, distance: 19.0
click at [594, 366] on div "Section: Deductions Football players and hockey players are both athletes, the …" at bounding box center [666, 631] width 664 height 712
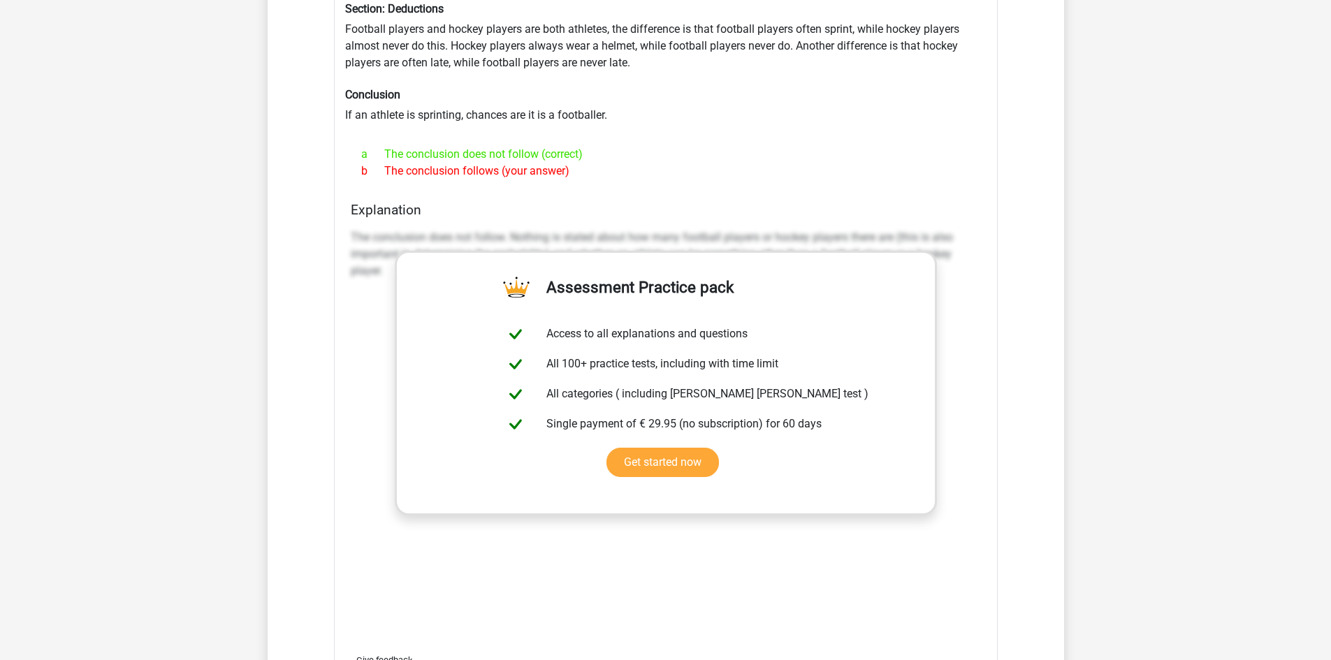
click at [968, 319] on div "The conclusion does not follow. Nothing is stated about how many football playe…" at bounding box center [666, 433] width 630 height 419
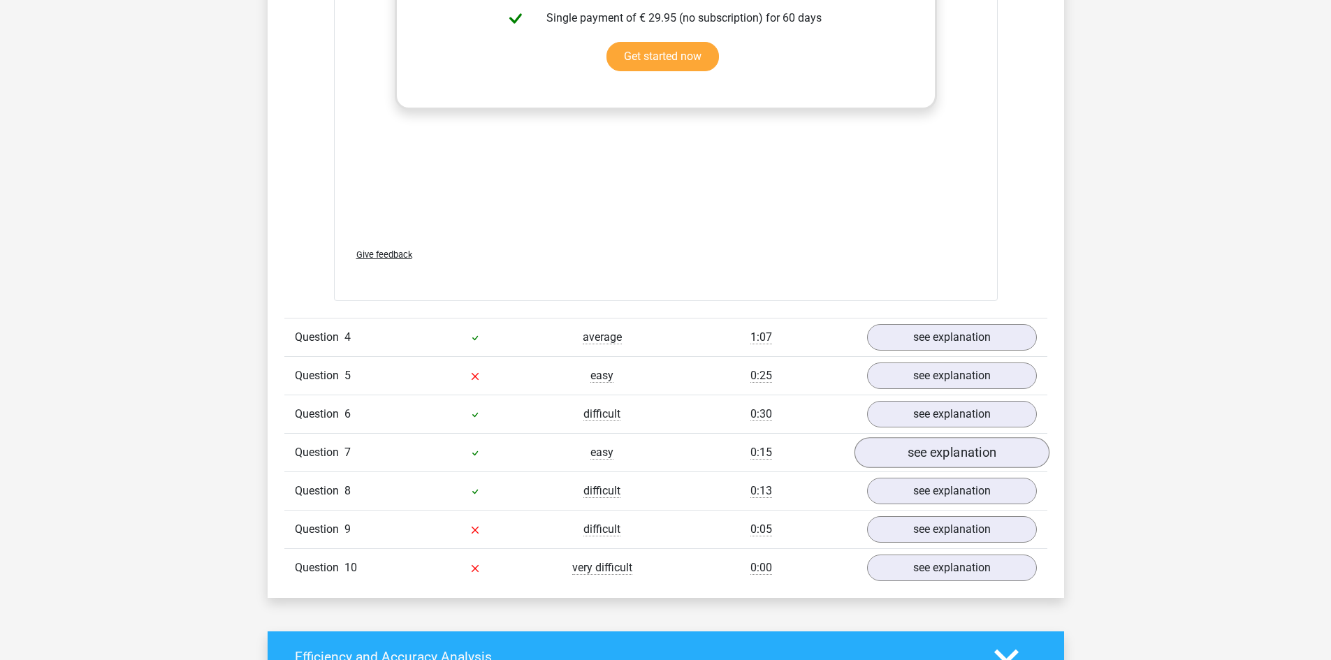
scroll to position [1956, 0]
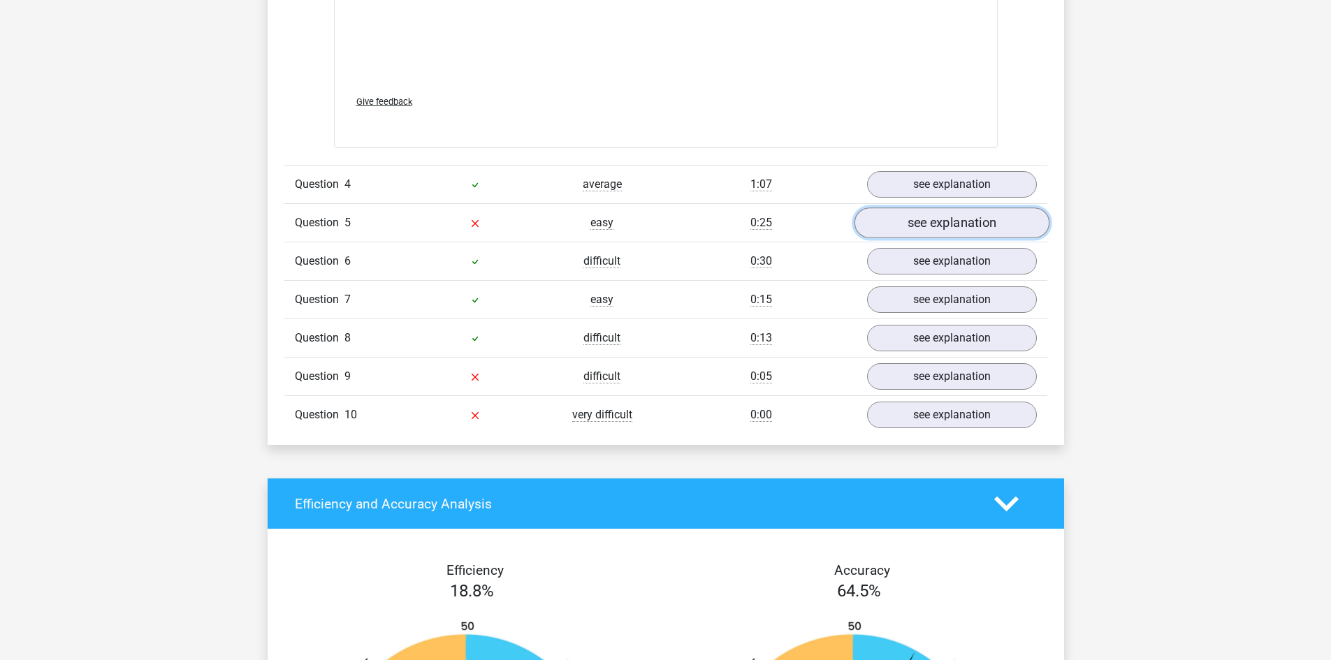
click at [975, 221] on link "see explanation" at bounding box center [951, 222] width 195 height 31
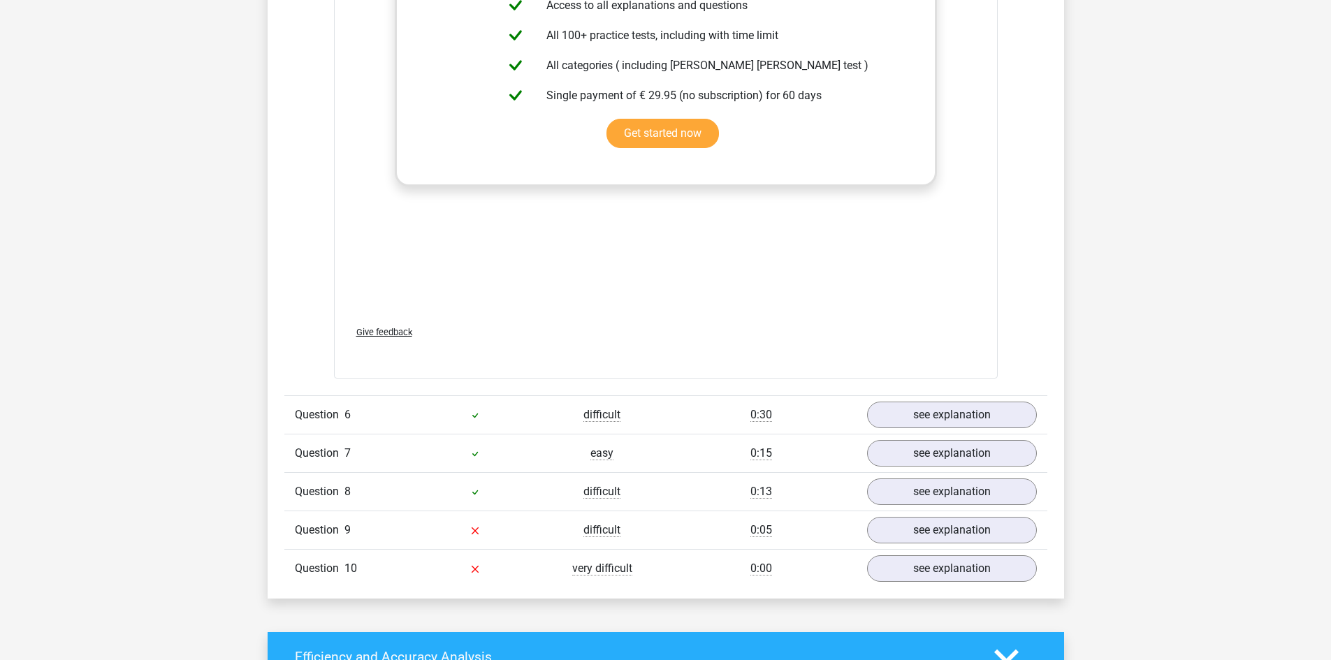
scroll to position [2515, 0]
click at [935, 520] on link "see explanation" at bounding box center [951, 529] width 195 height 31
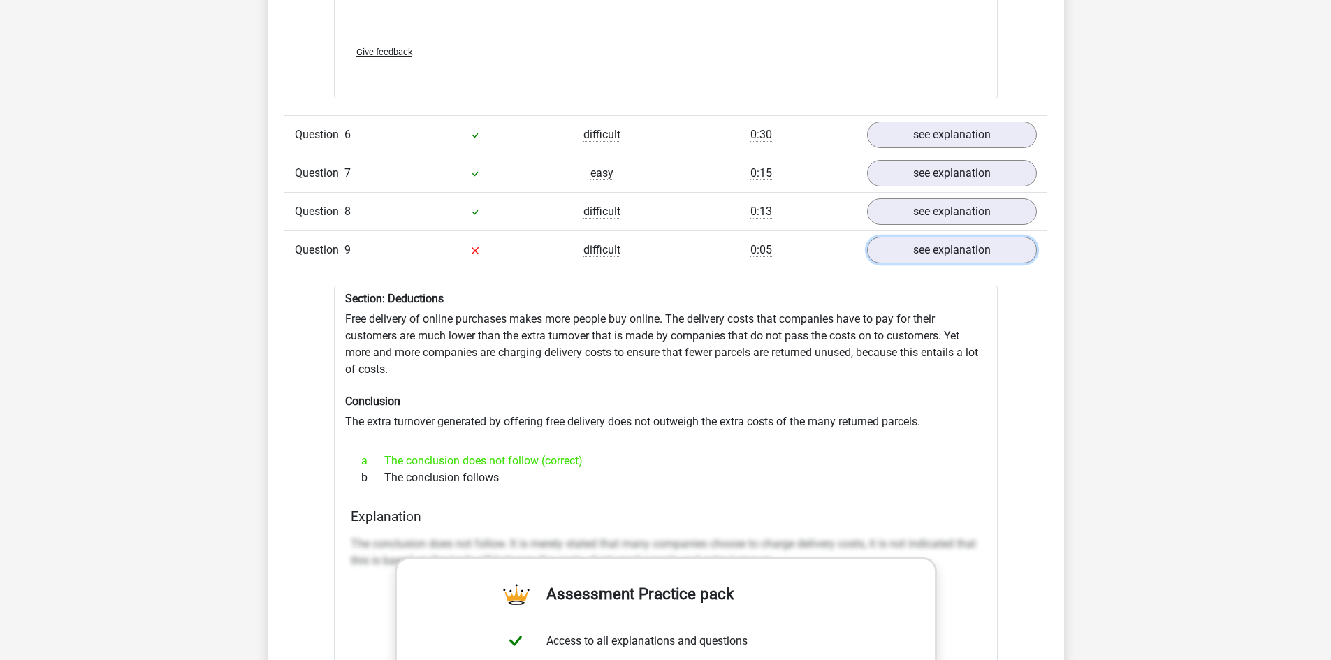
scroll to position [3353, 0]
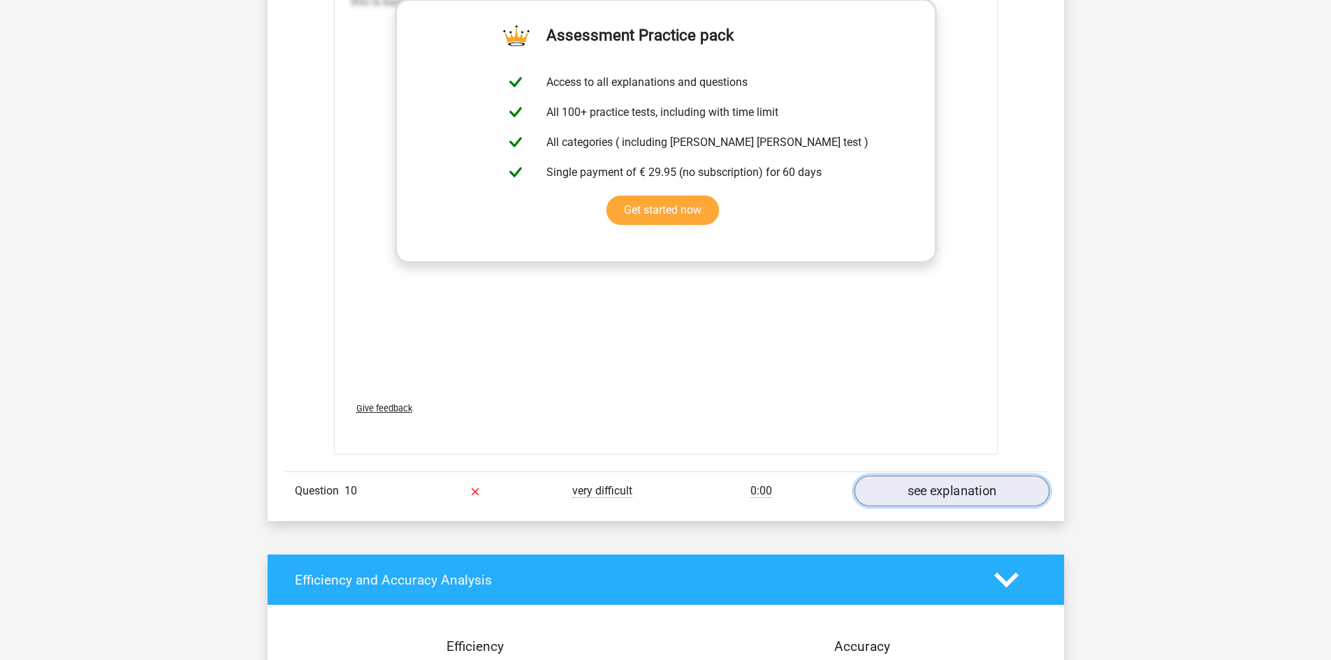
click at [947, 483] on link "see explanation" at bounding box center [951, 491] width 195 height 31
